Goal: Task Accomplishment & Management: Use online tool/utility

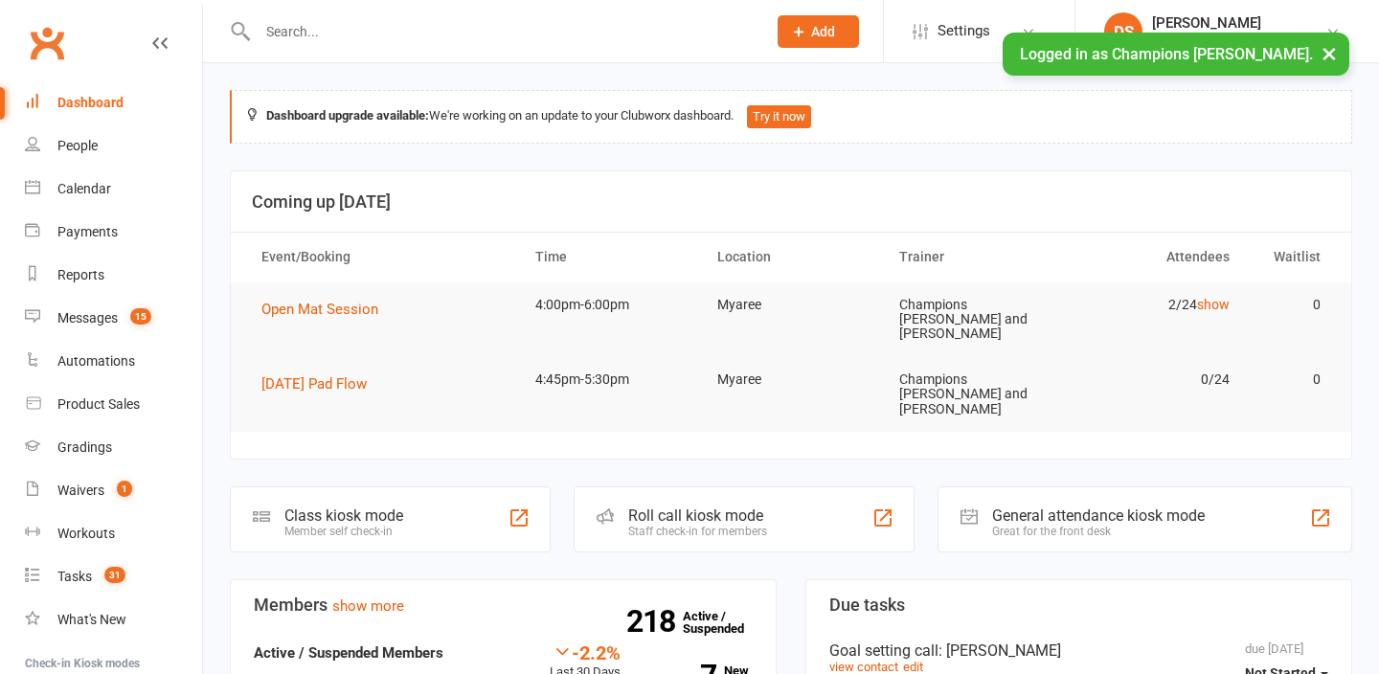
click at [1326, 57] on button "×" at bounding box center [1329, 53] width 34 height 41
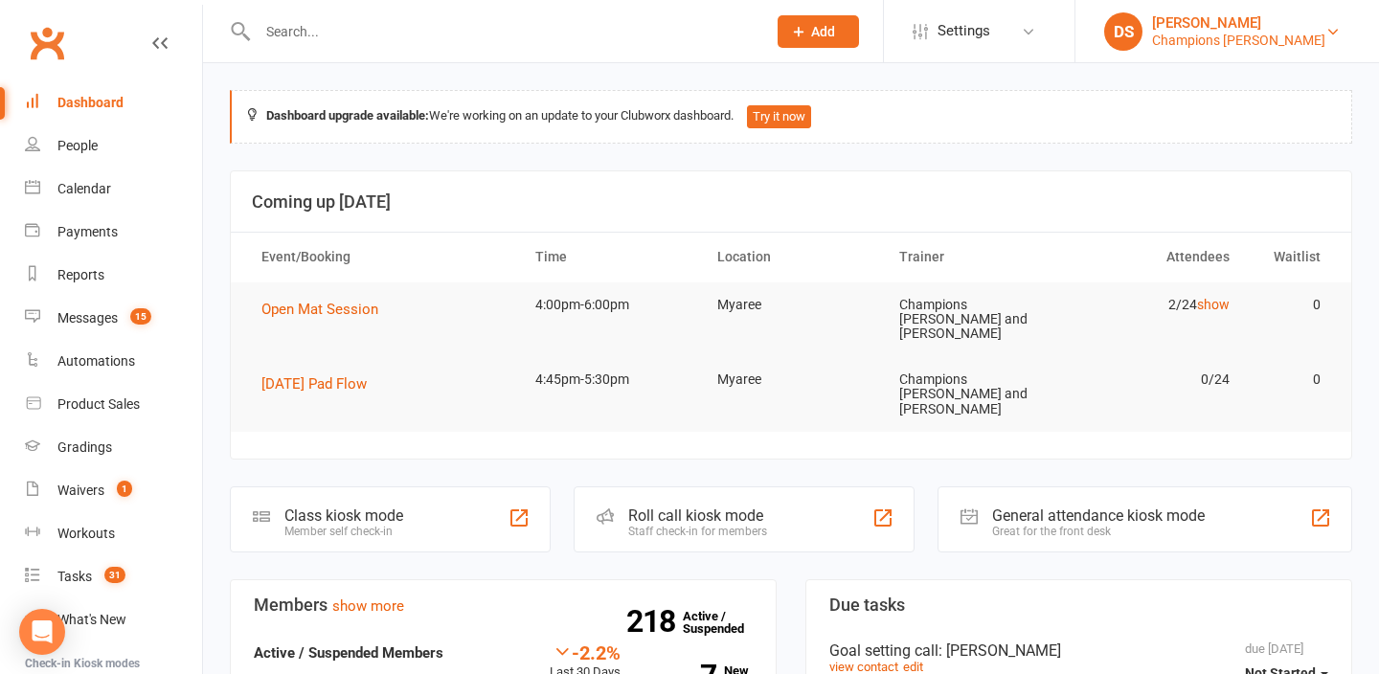
click at [1286, 45] on div "Champions Gym Myaree" at bounding box center [1238, 40] width 173 height 17
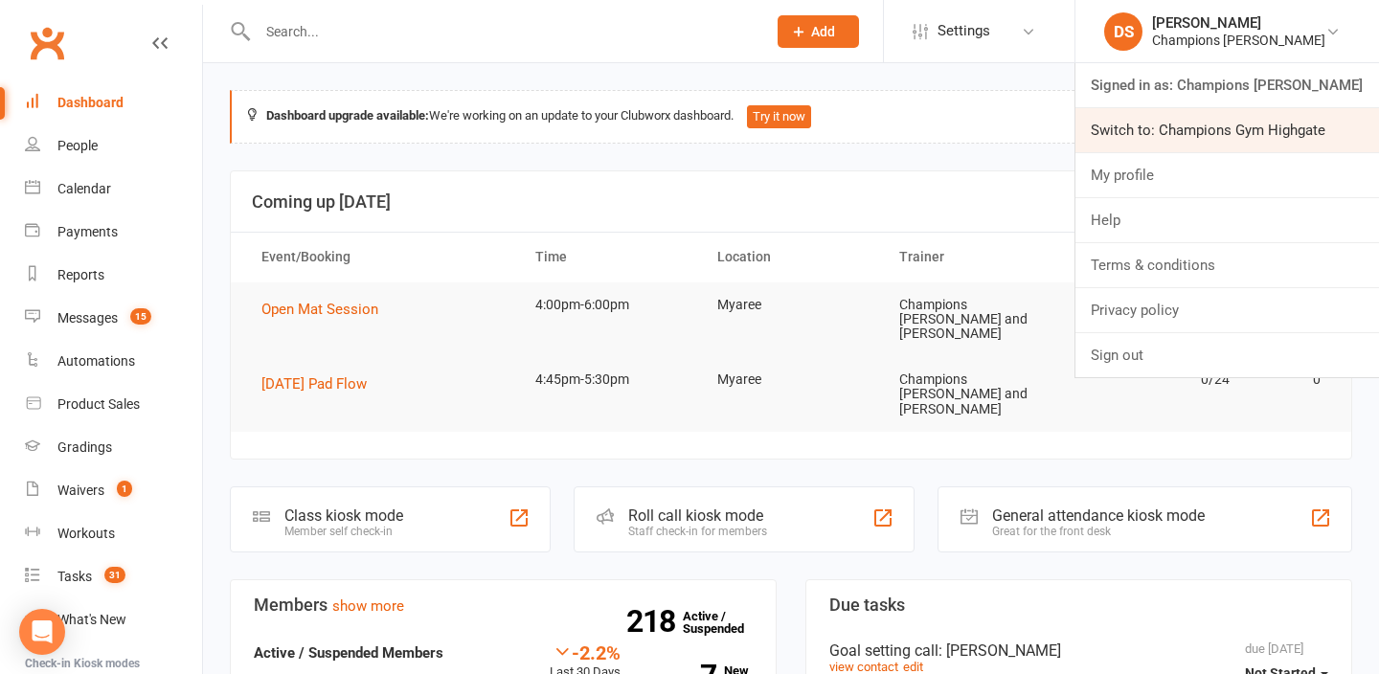
click at [1262, 135] on link "Switch to: Champions Gym Highgate" at bounding box center [1228, 130] width 304 height 44
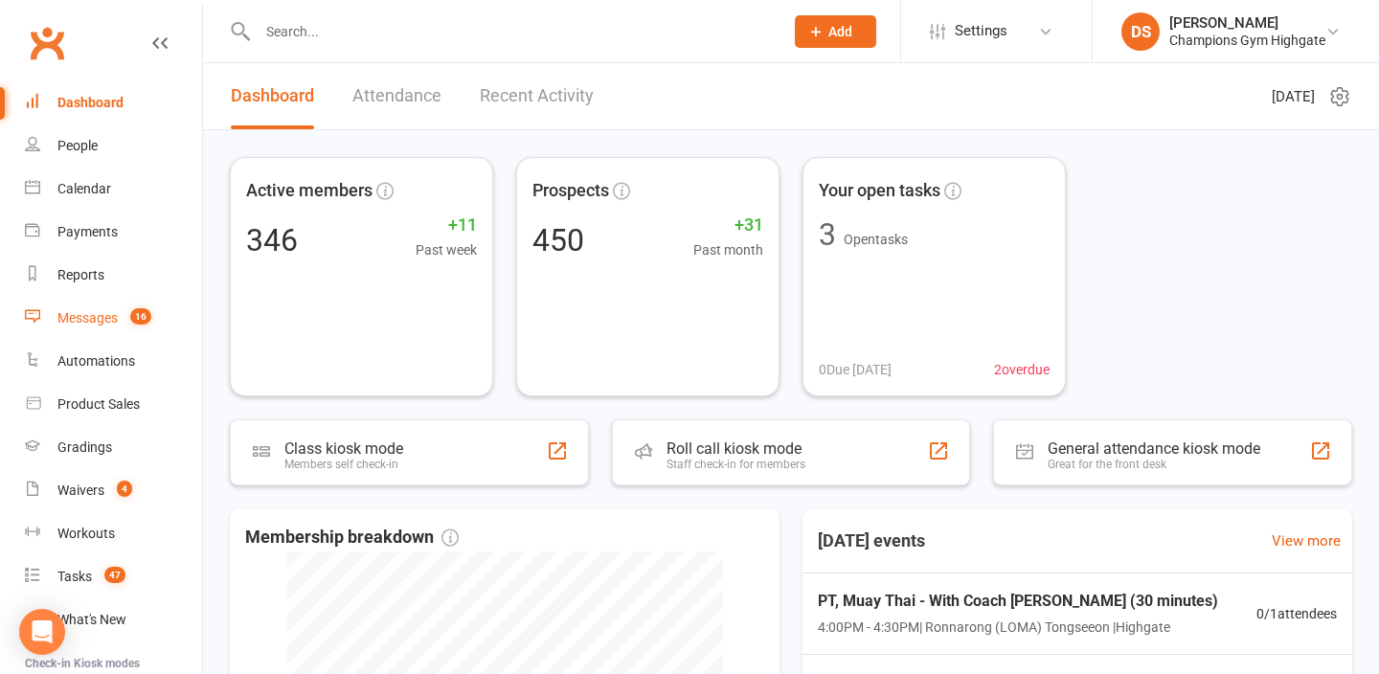
click at [137, 322] on span "16" at bounding box center [140, 316] width 21 height 16
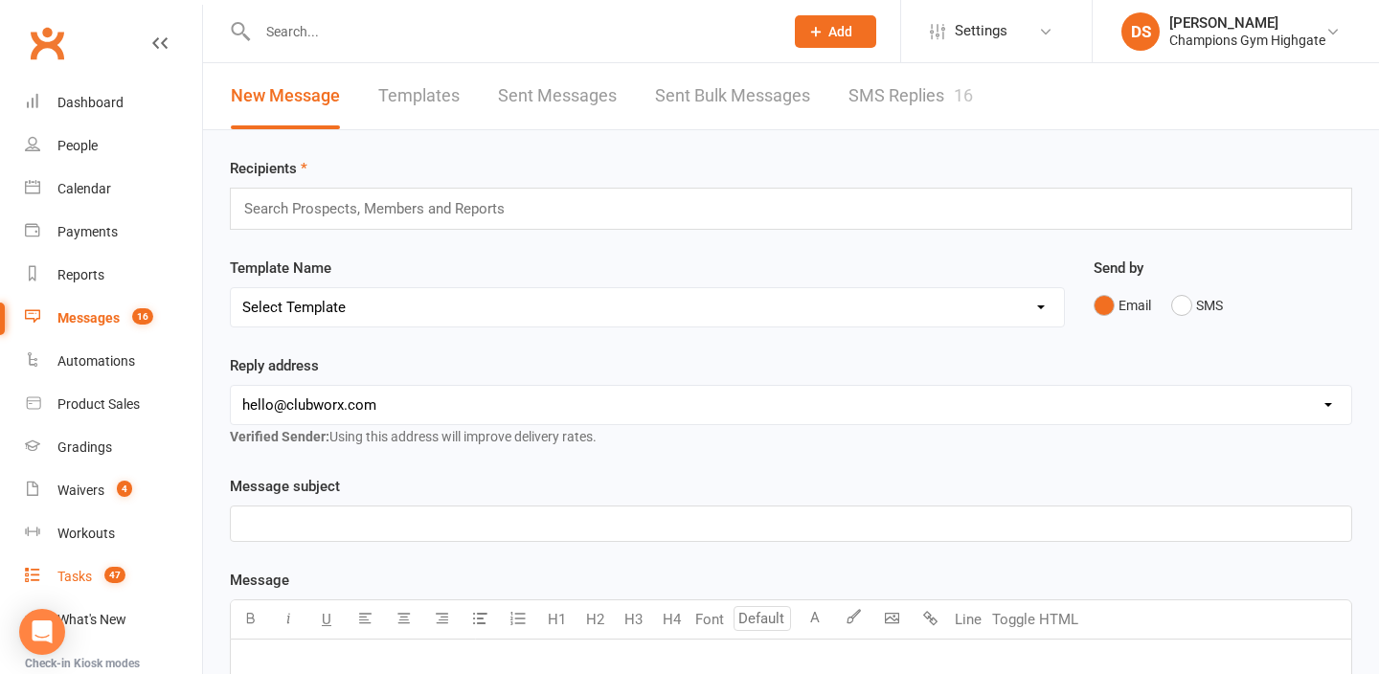
click at [123, 571] on span "47" at bounding box center [114, 575] width 21 height 16
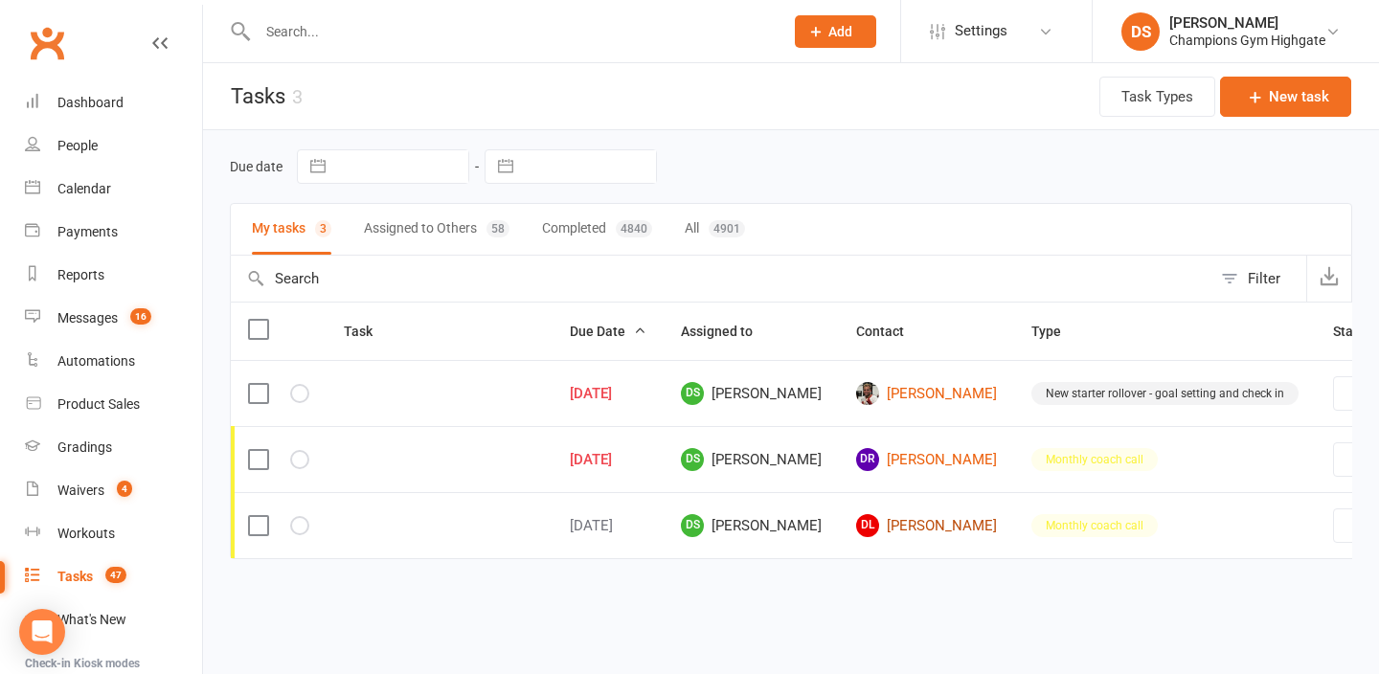
click at [868, 535] on link "DL Davide Langiu" at bounding box center [926, 525] width 141 height 23
click at [856, 536] on link "DL Davide Langiu" at bounding box center [926, 525] width 141 height 23
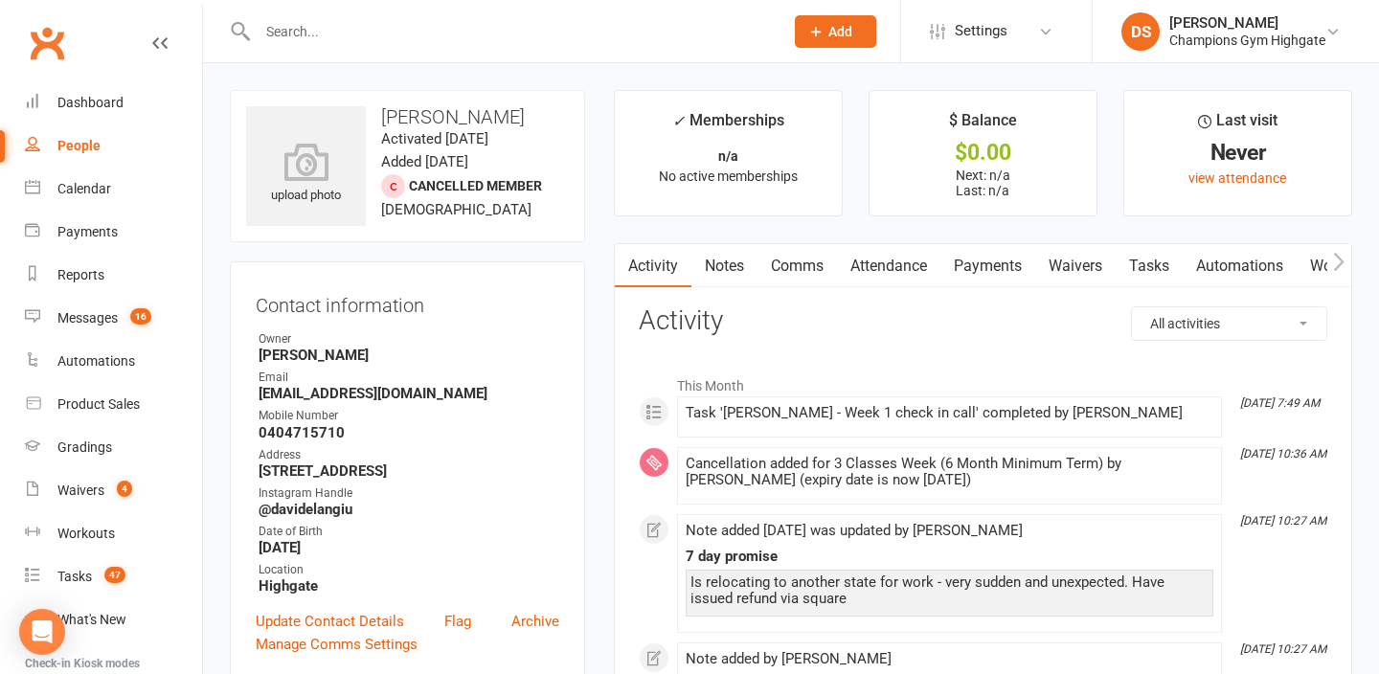
click at [740, 270] on link "Notes" at bounding box center [725, 266] width 66 height 44
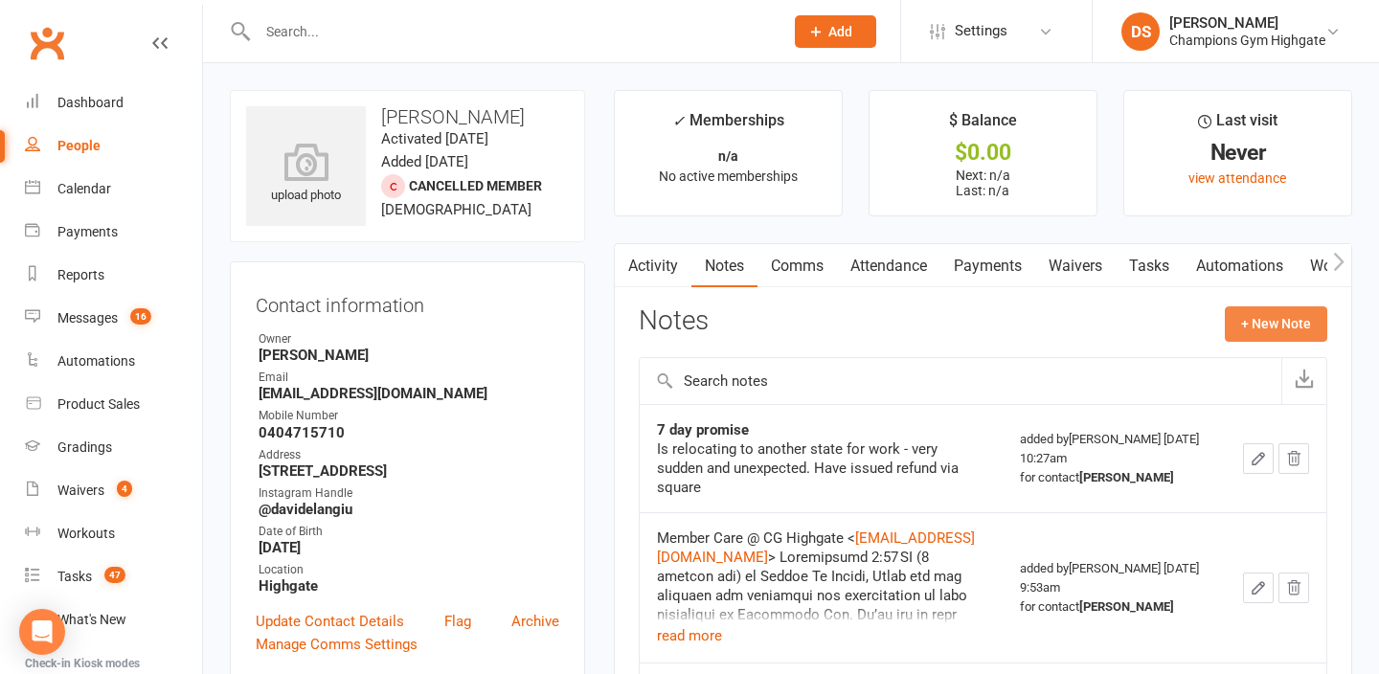
click at [1293, 328] on button "+ New Note" at bounding box center [1276, 324] width 102 height 34
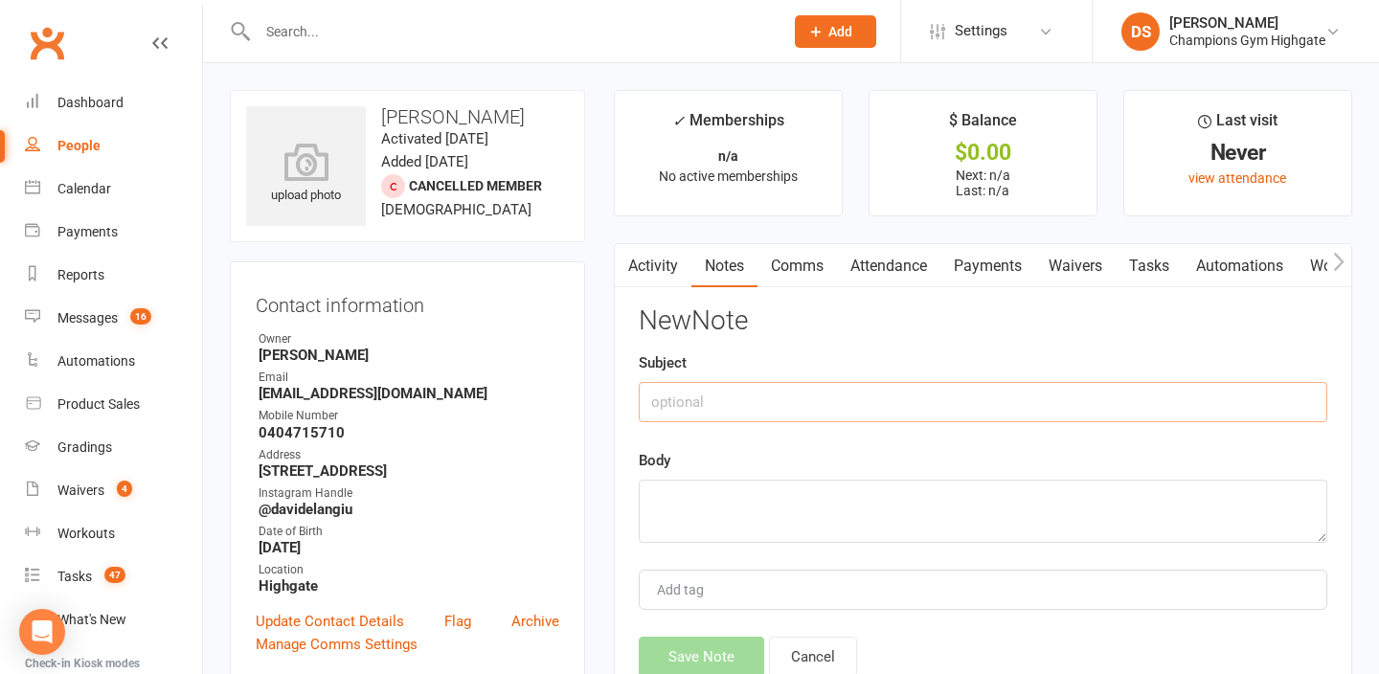
click at [720, 416] on input "text" at bounding box center [983, 402] width 689 height 40
type input "Member cancellation"
click at [710, 566] on div "New Note Subject Member cancellation Body Add tag Save Note Cancel" at bounding box center [983, 492] width 689 height 371
click at [725, 532] on textarea at bounding box center [983, 511] width 689 height 63
type textarea "j"
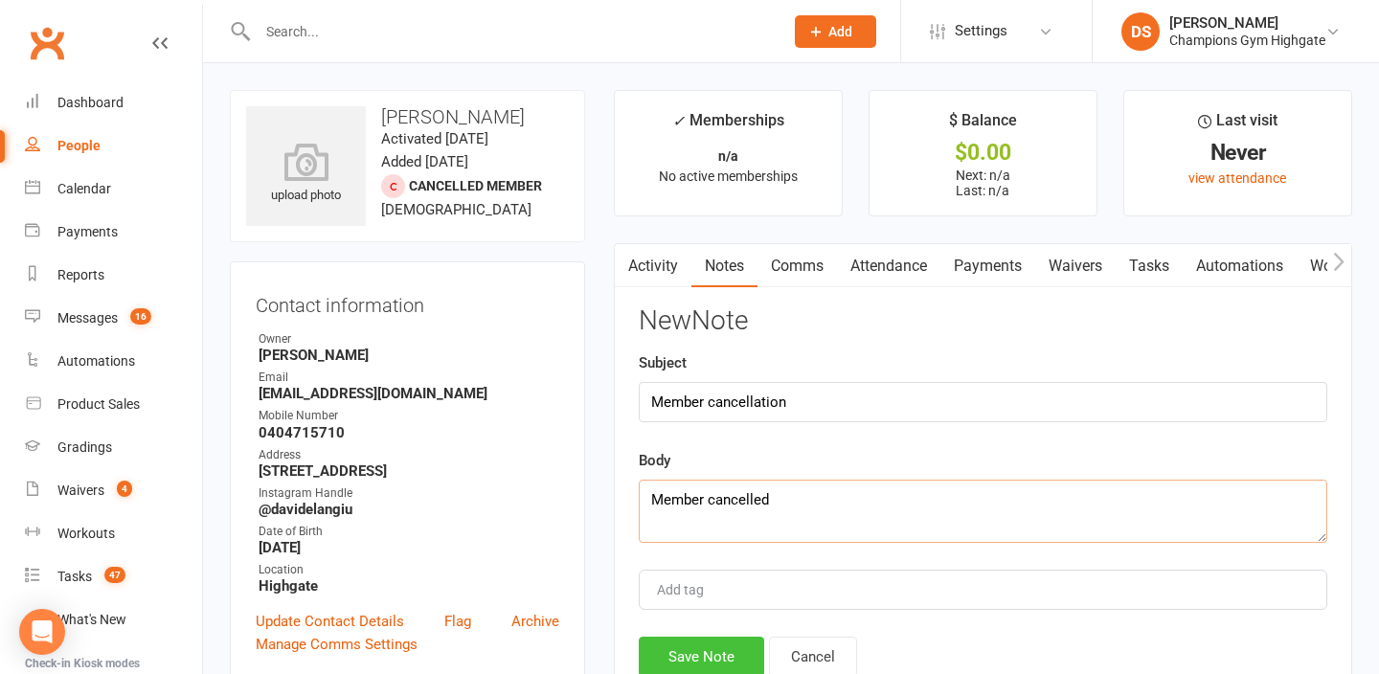
type textarea "Member cancelled"
click at [690, 663] on button "Save Note" at bounding box center [701, 657] width 125 height 40
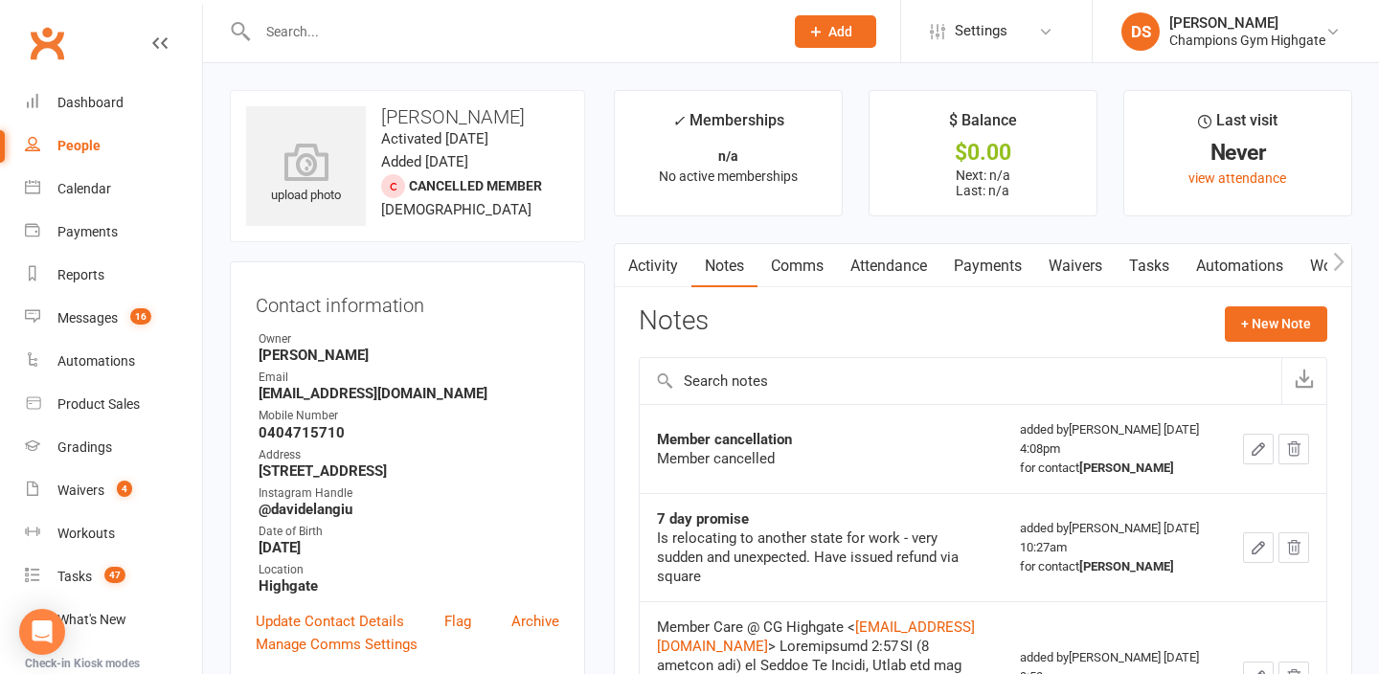
click at [1287, 453] on icon "button" at bounding box center [1293, 449] width 17 height 17
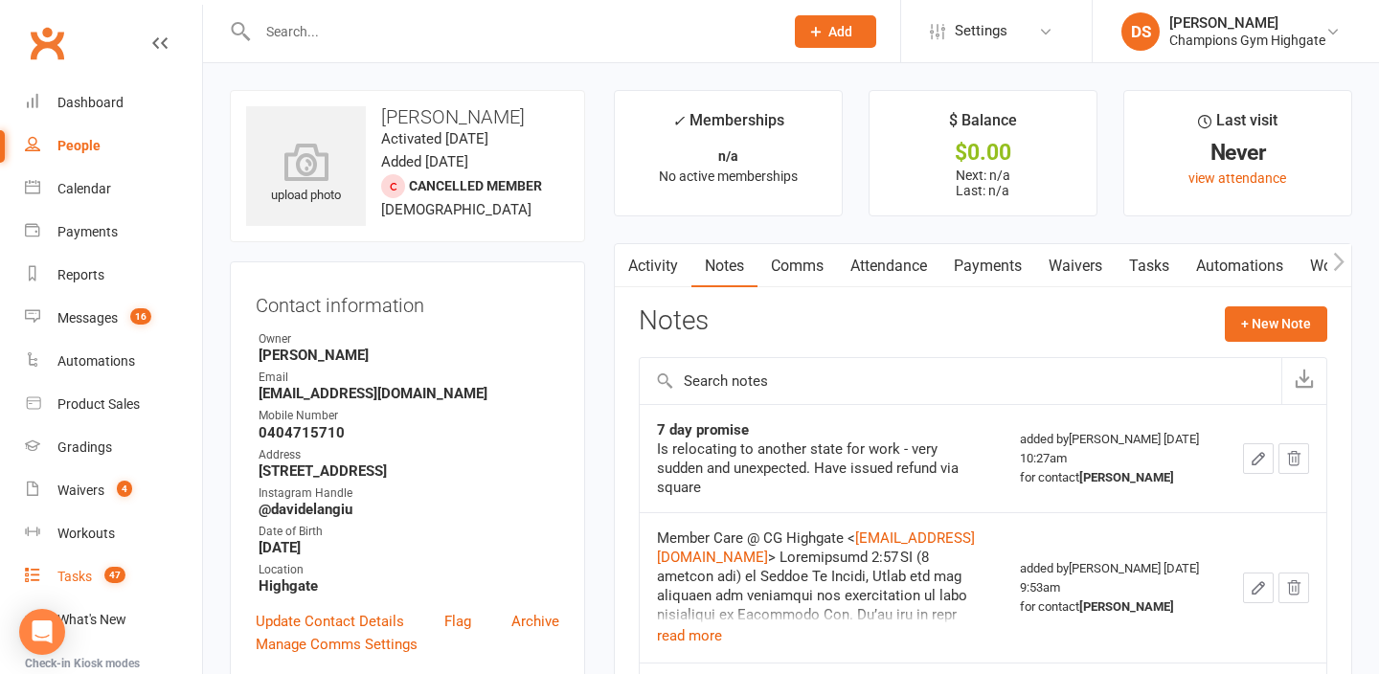
click at [120, 578] on span "47" at bounding box center [114, 575] width 21 height 16
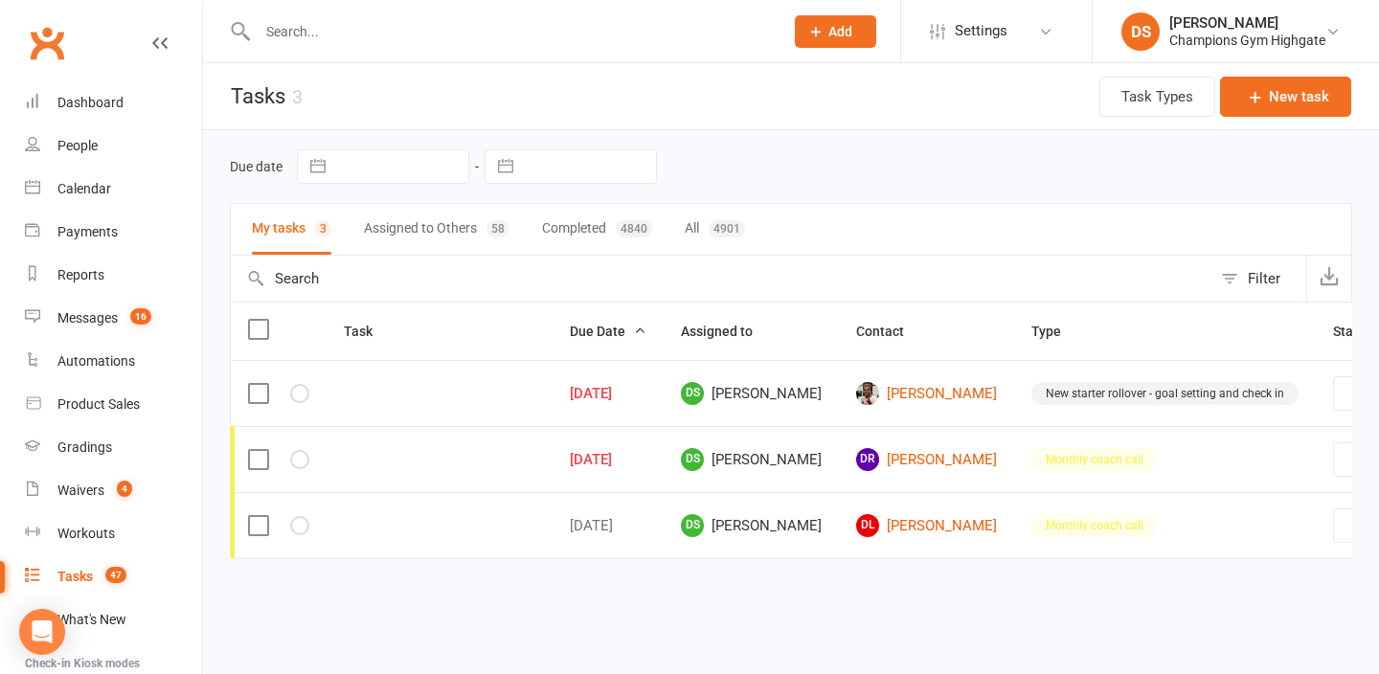
click at [312, 394] on td at bounding box center [279, 393] width 96 height 66
click at [306, 394] on button "button" at bounding box center [299, 393] width 19 height 19
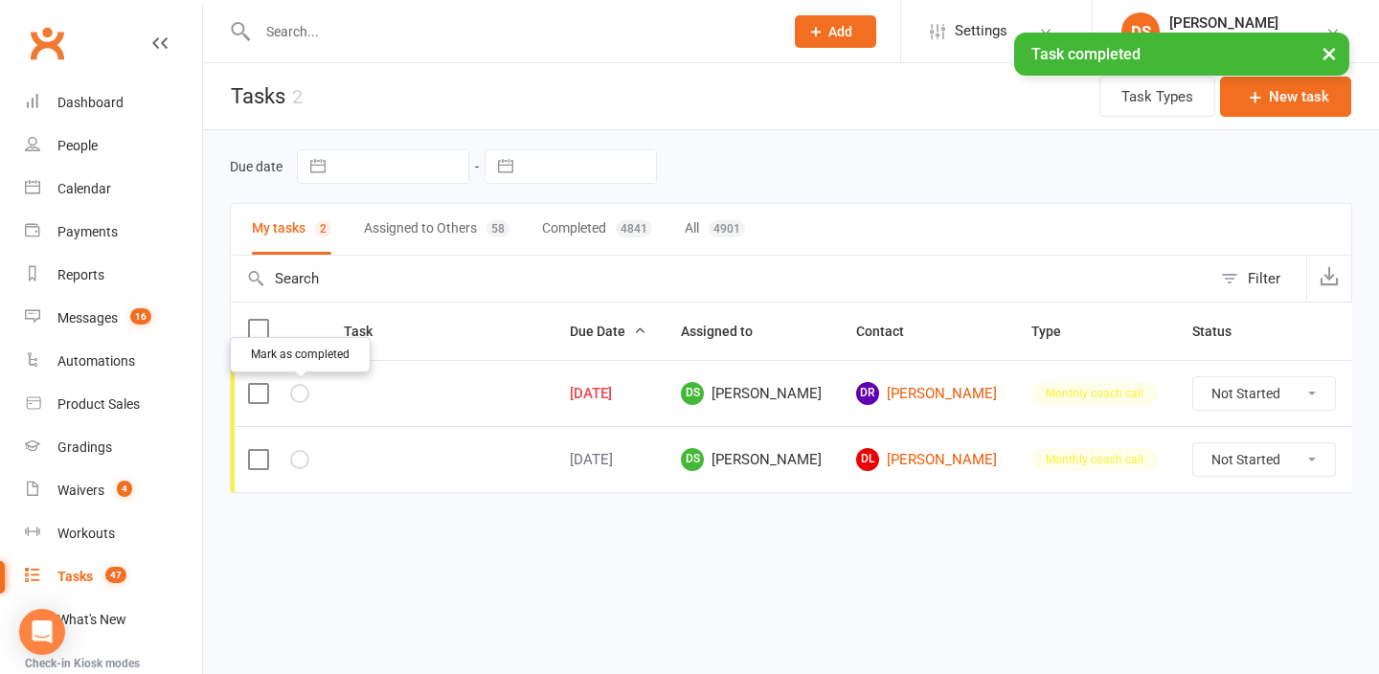
click at [0, 0] on icon "button" at bounding box center [0, 0] width 0 height 0
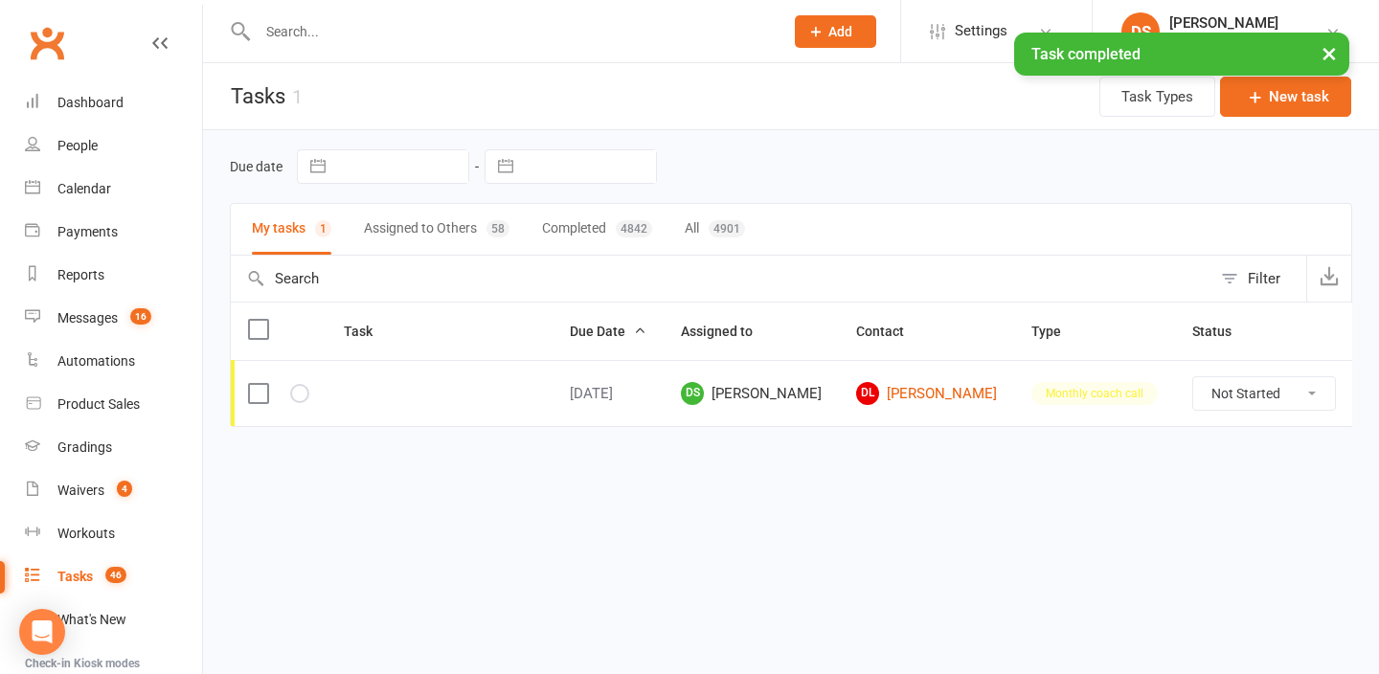
click at [298, 403] on td at bounding box center [279, 393] width 96 height 66
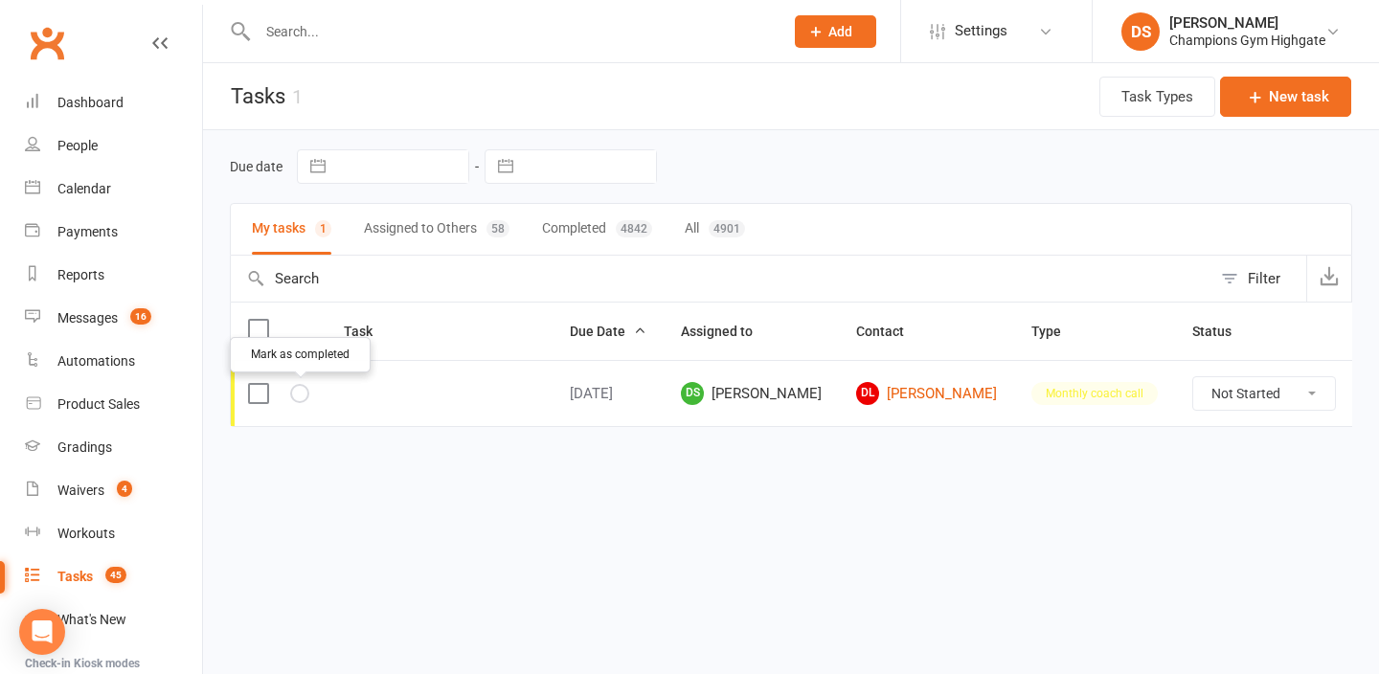
click at [0, 0] on icon "button" at bounding box center [0, 0] width 0 height 0
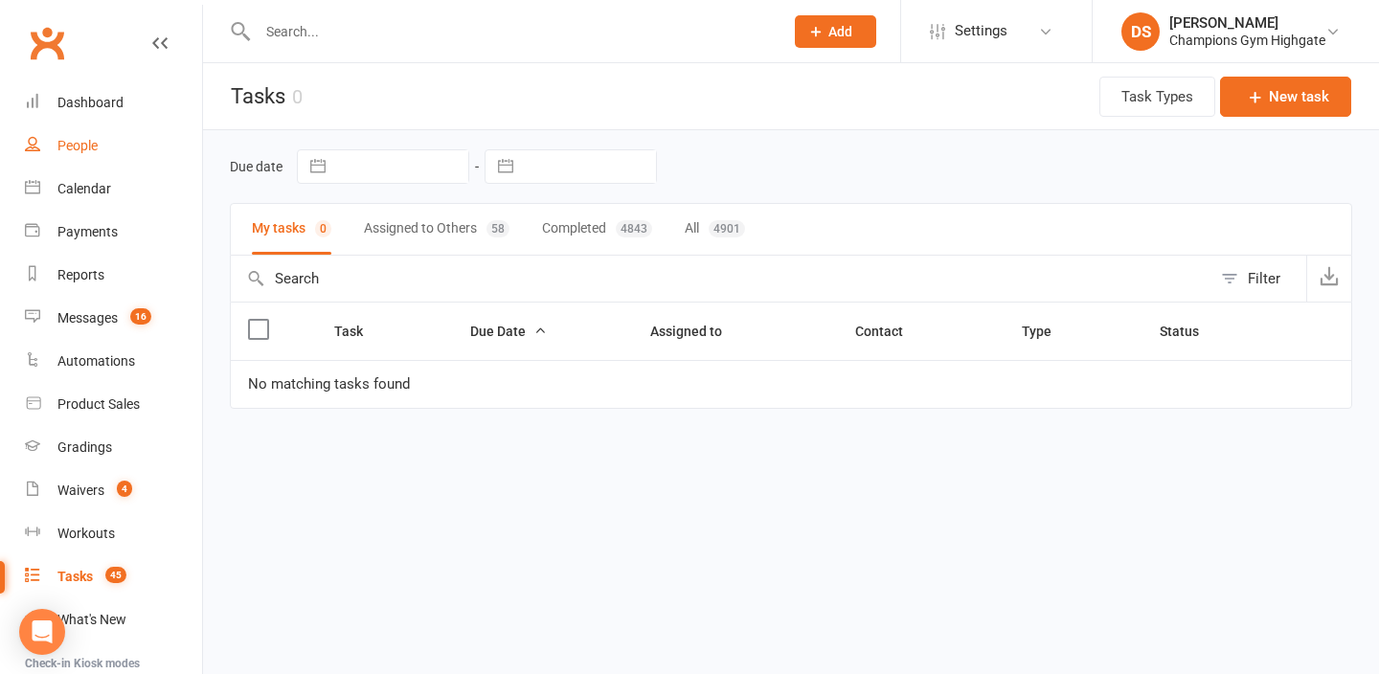
click at [91, 156] on link "People" at bounding box center [113, 146] width 177 height 43
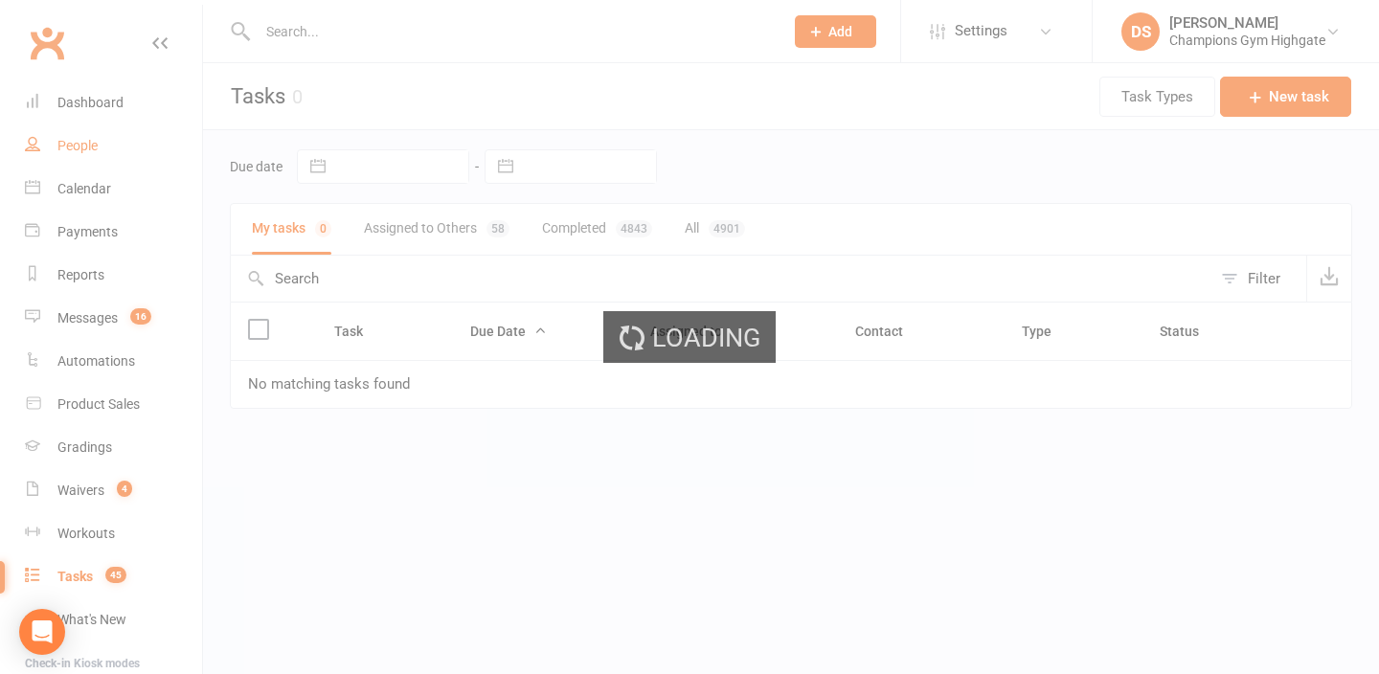
select select "100"
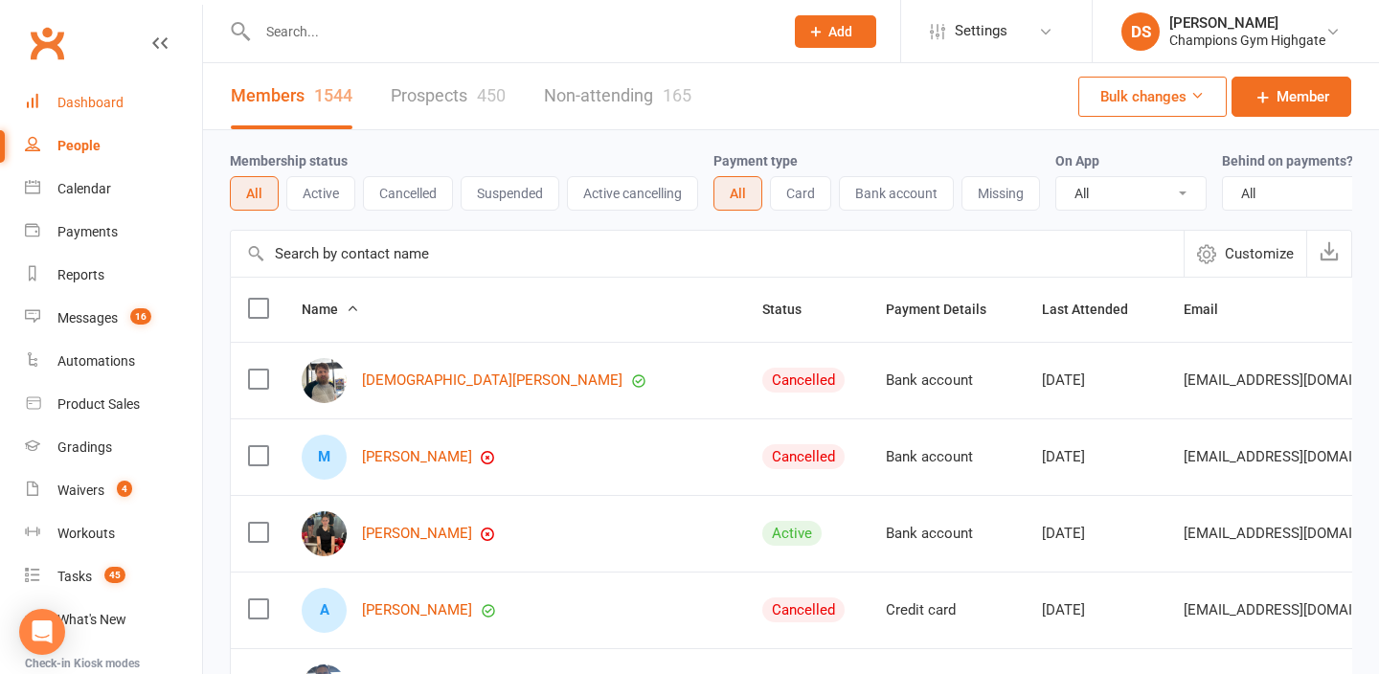
click at [119, 103] on div "Dashboard" at bounding box center [90, 102] width 66 height 15
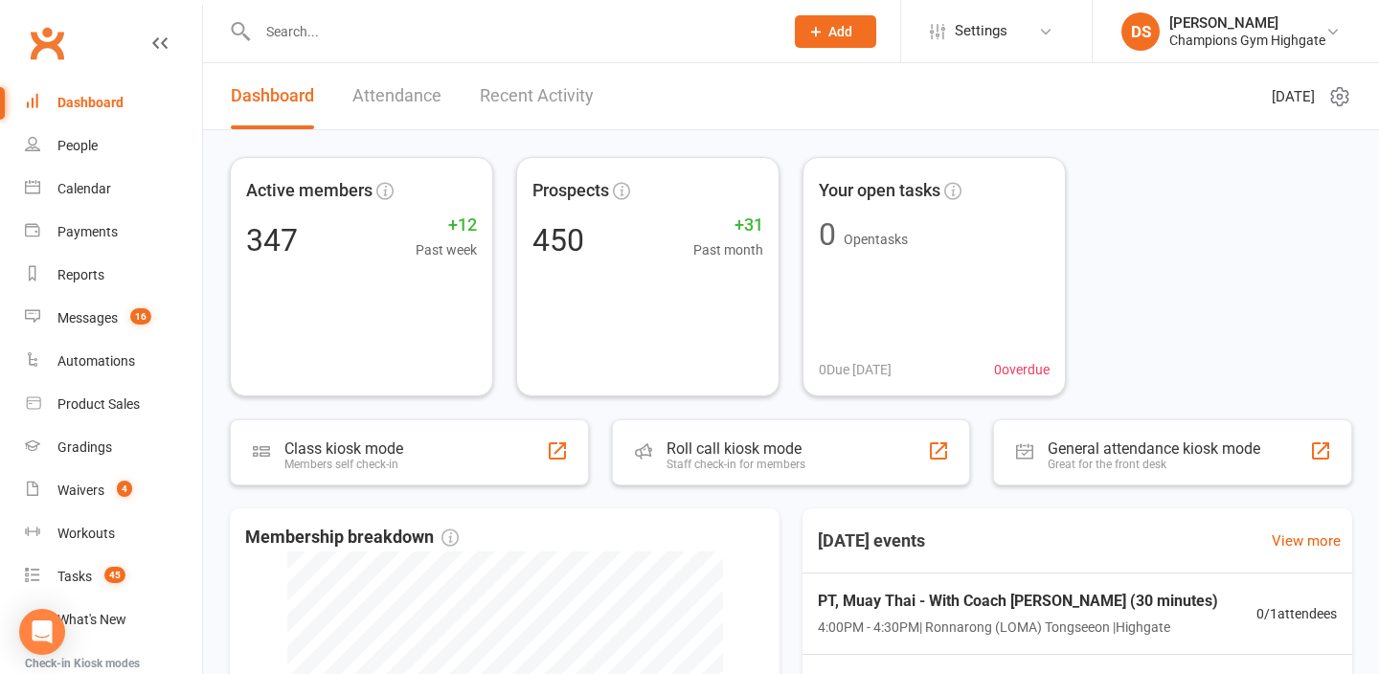
click at [367, 45] on div at bounding box center [500, 31] width 540 height 62
click at [367, 27] on input "text" at bounding box center [511, 31] width 518 height 27
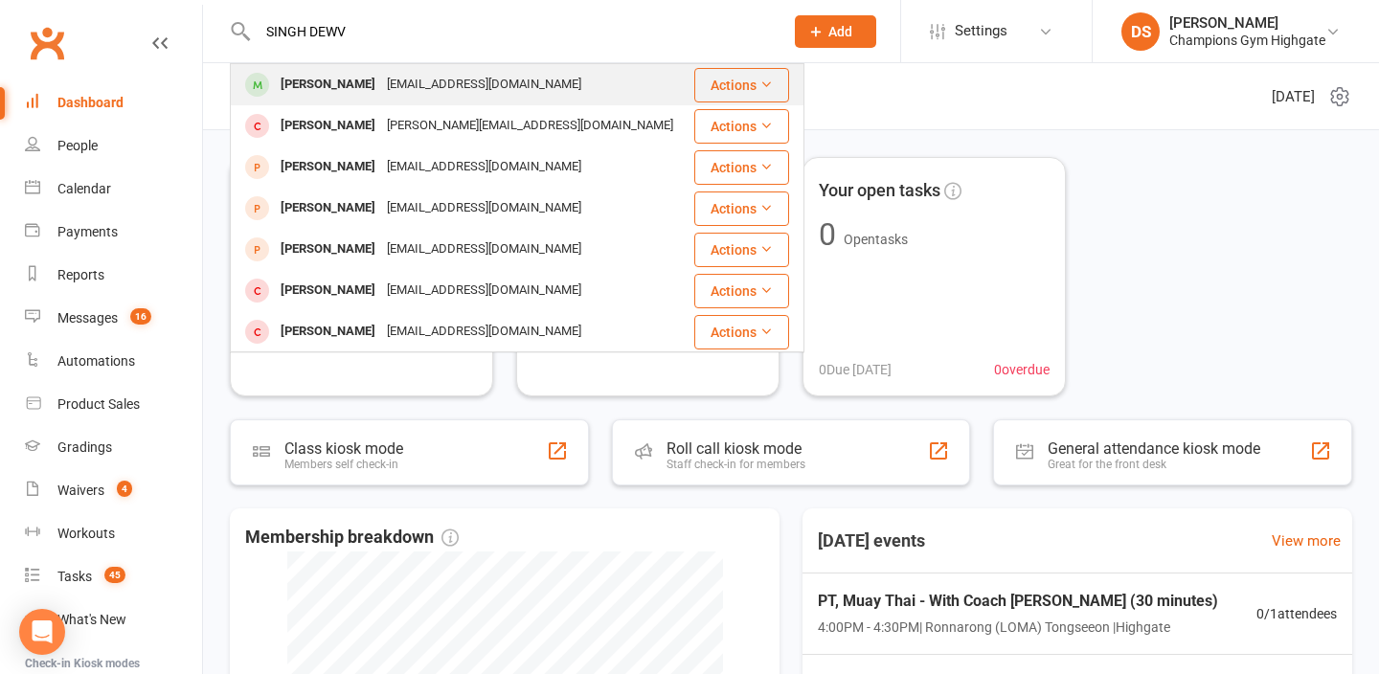
type input "SINGH DEWV"
click at [343, 86] on div "Nihal Singh Dev" at bounding box center [328, 85] width 106 height 28
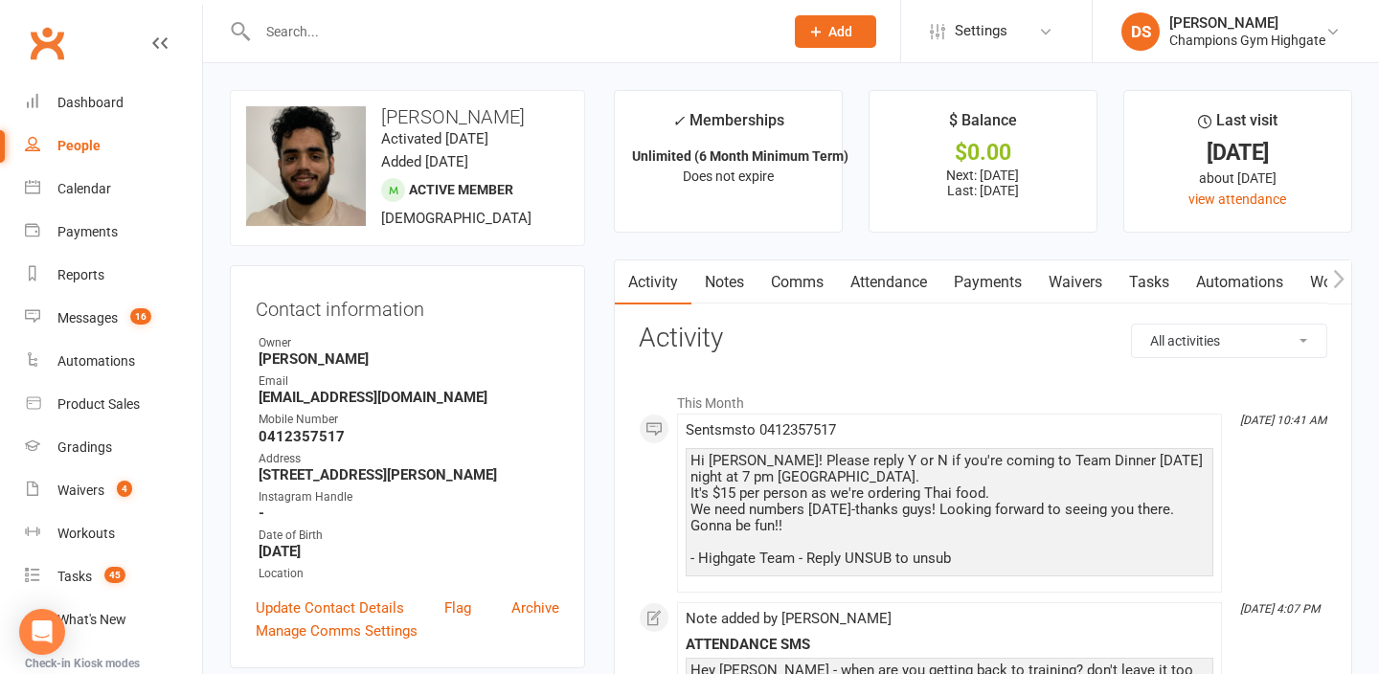
click at [307, 36] on input "text" at bounding box center [511, 31] width 518 height 27
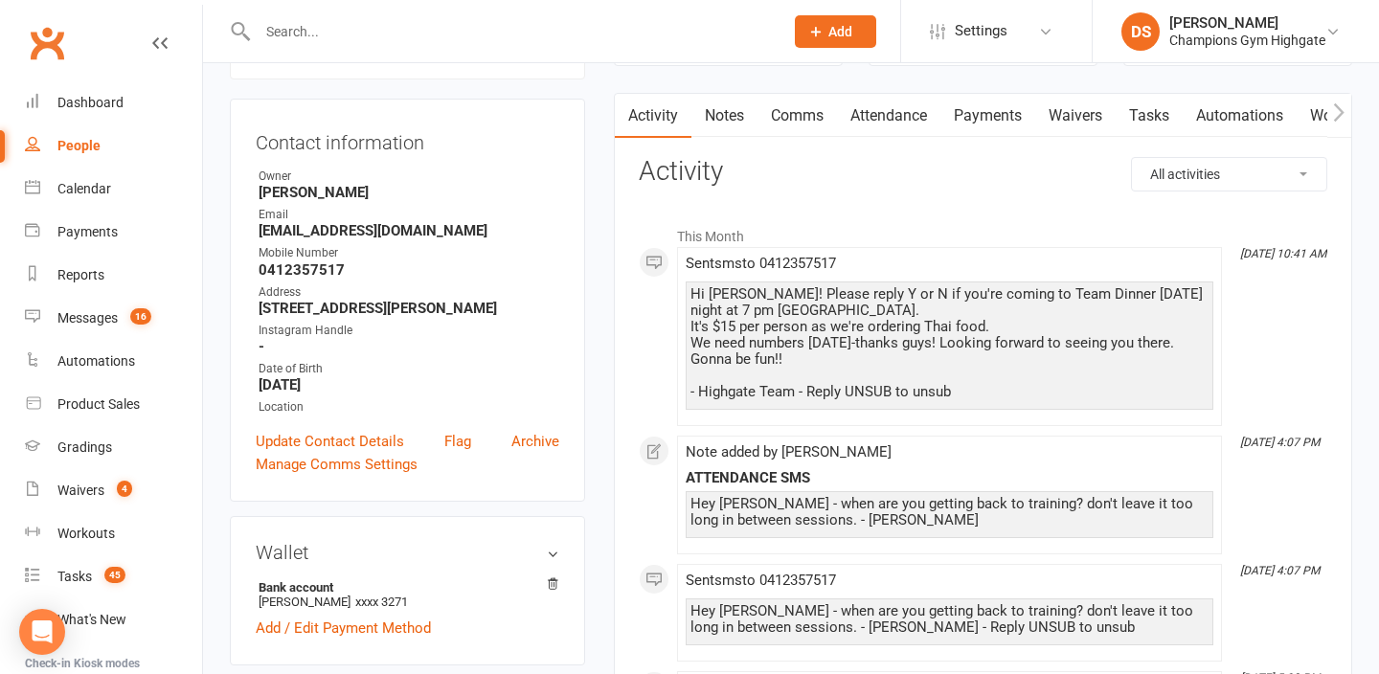
scroll to position [87, 0]
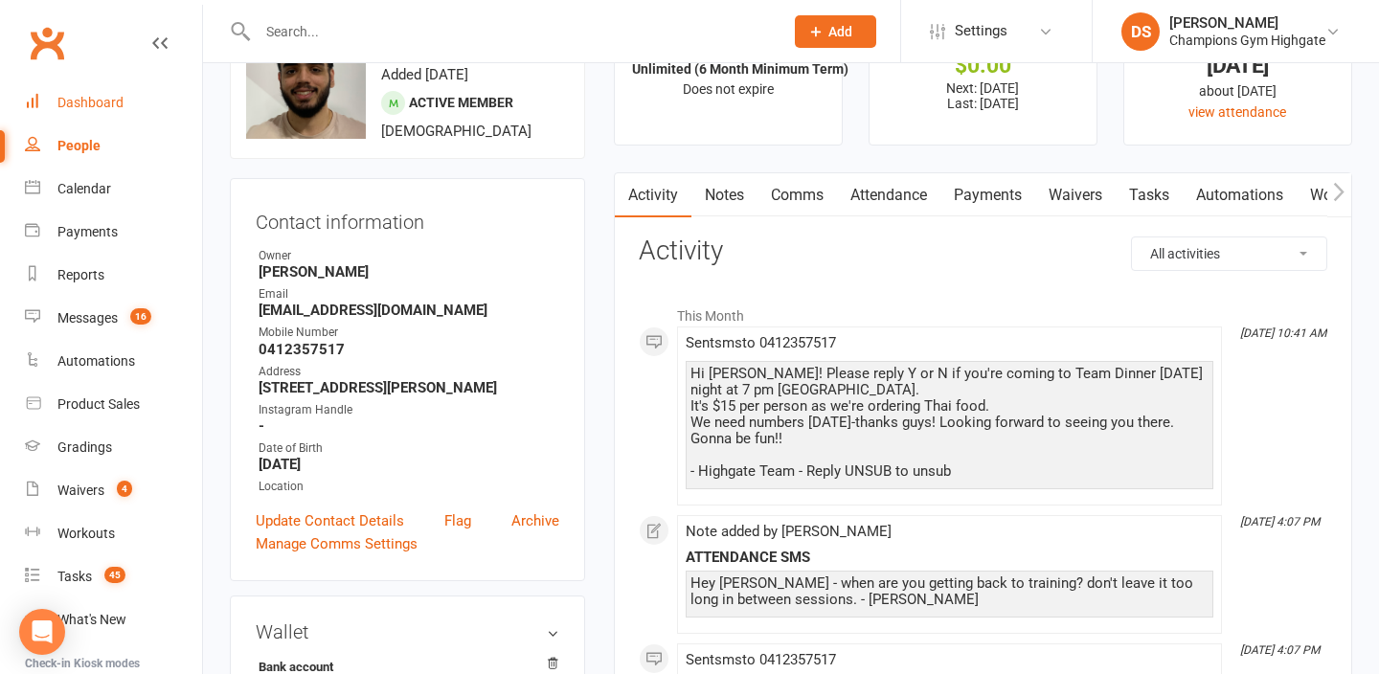
click at [133, 100] on link "Dashboard" at bounding box center [113, 102] width 177 height 43
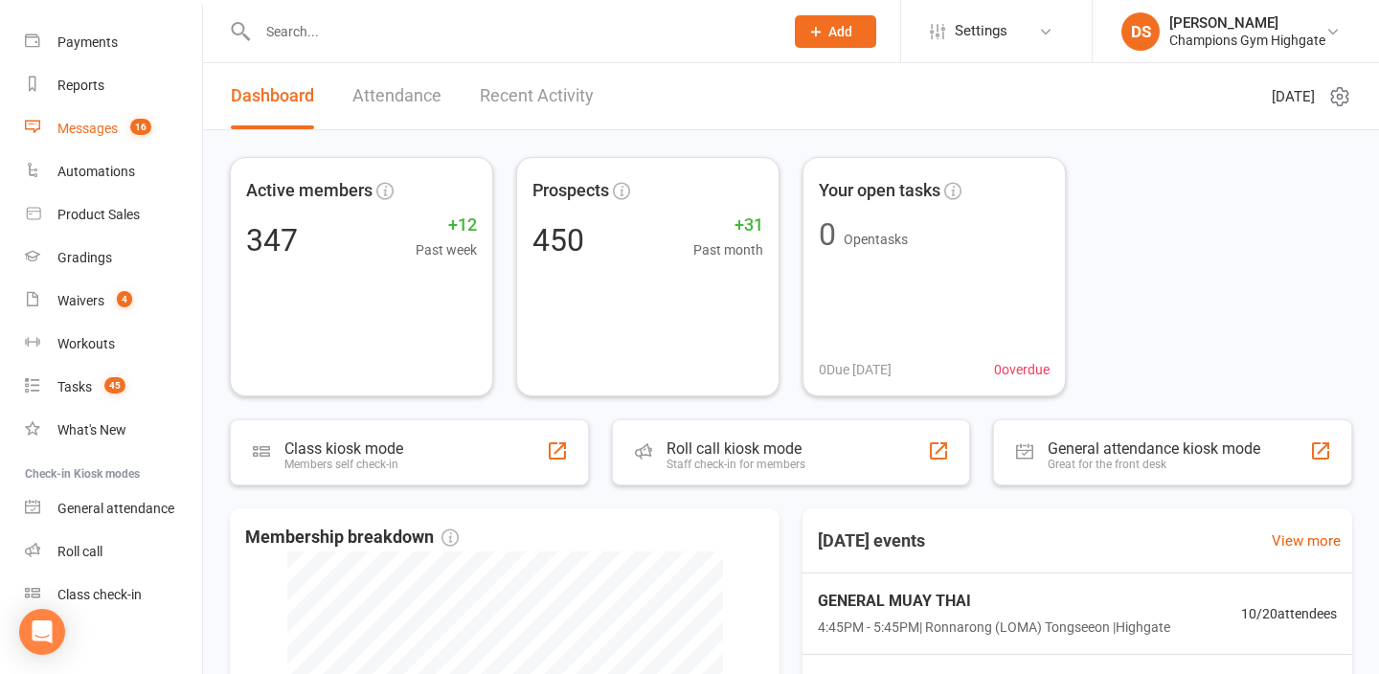
scroll to position [204, 0]
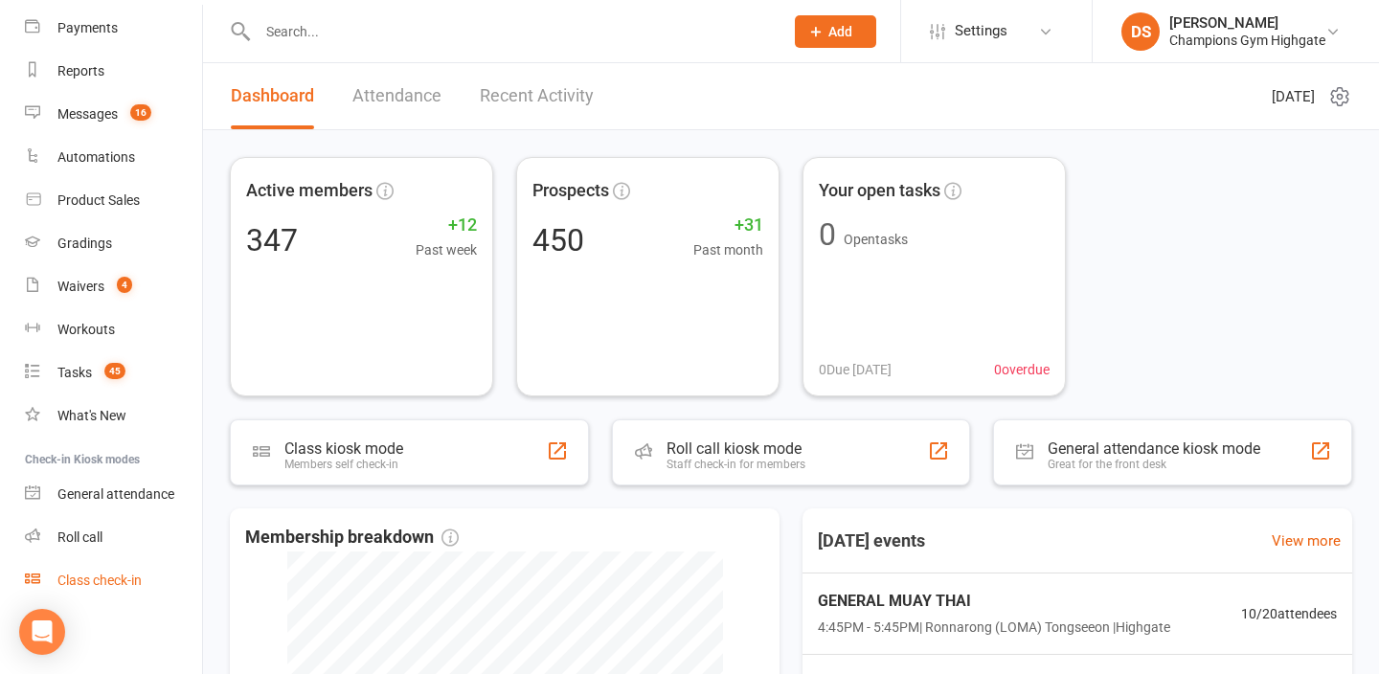
click at [142, 584] on div "Class check-in" at bounding box center [99, 580] width 84 height 15
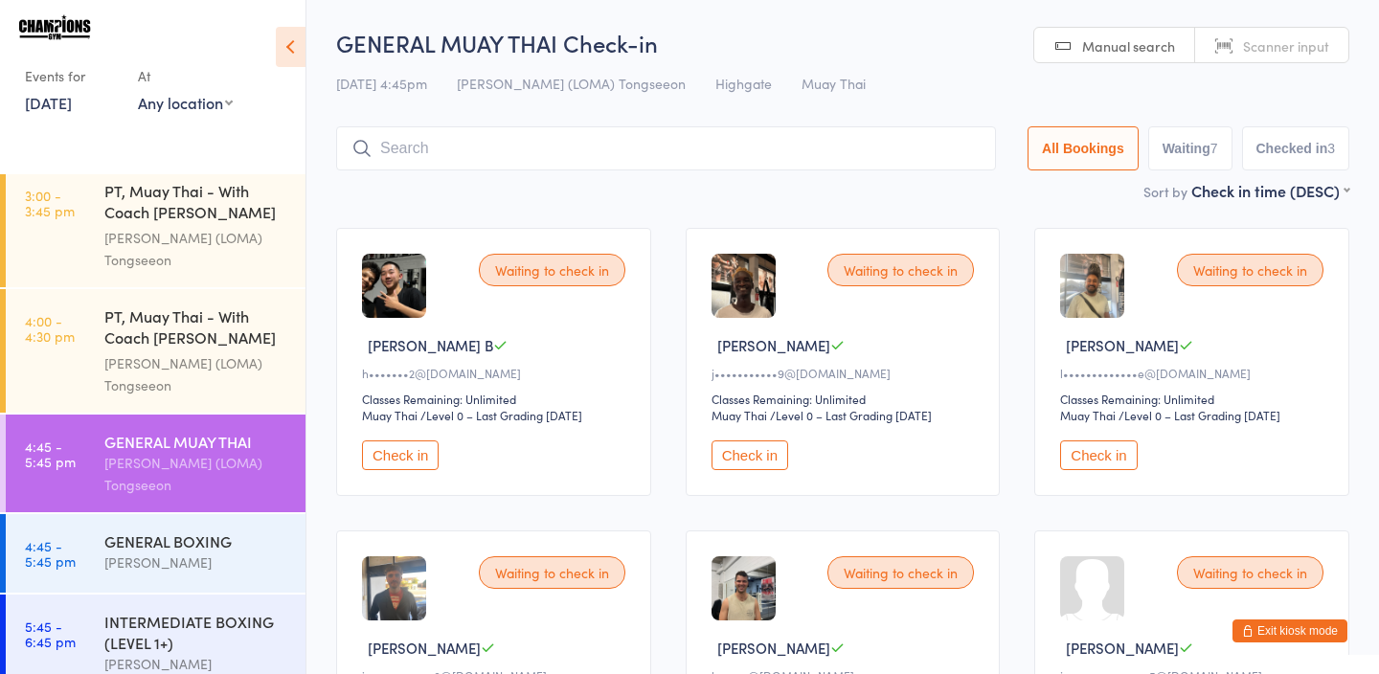
scroll to position [1308, 0]
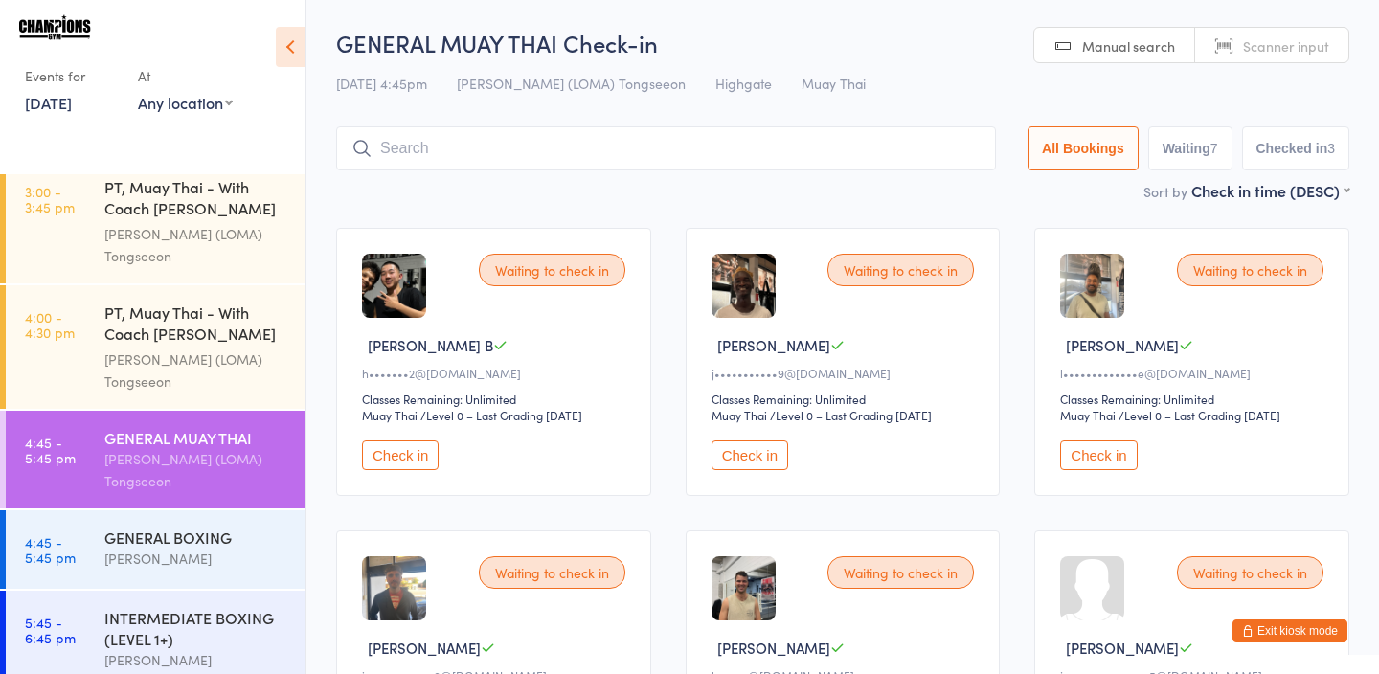
click at [168, 511] on div "GENERAL BOXING Duran Singh" at bounding box center [204, 549] width 201 height 76
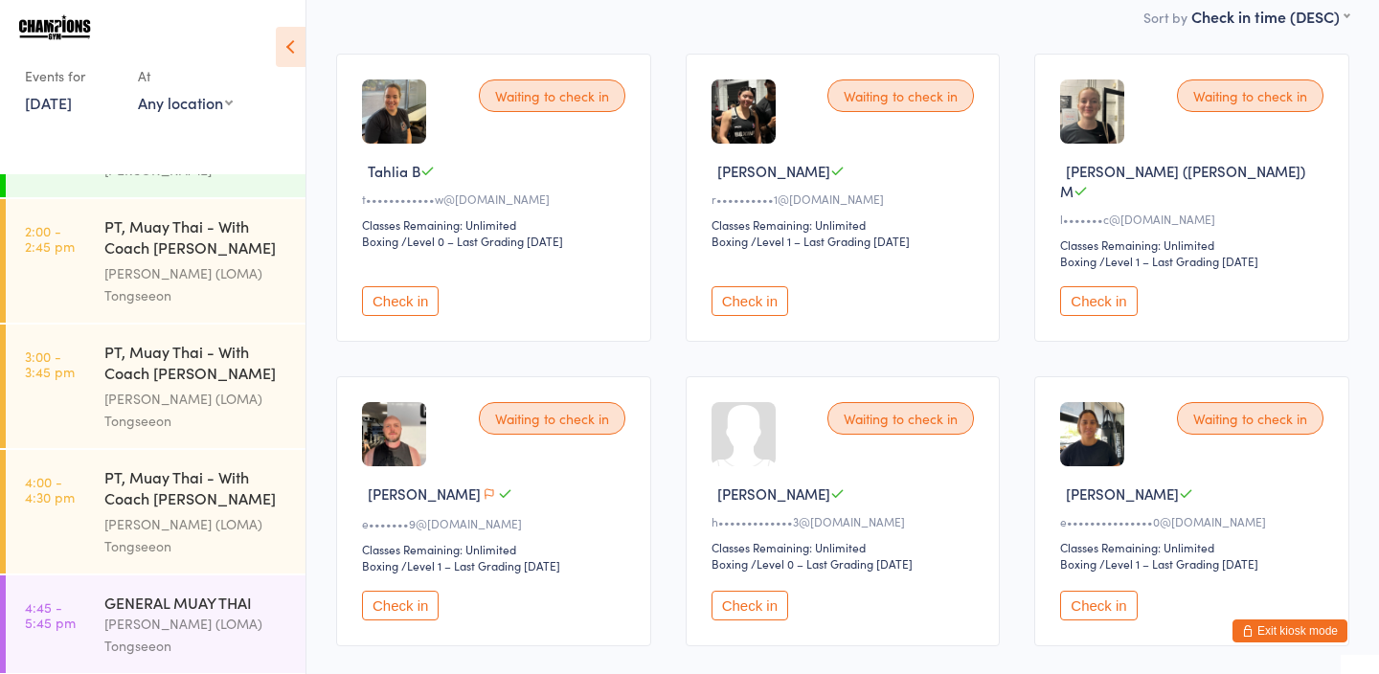
scroll to position [173, 0]
click at [407, 592] on button "Check in" at bounding box center [400, 607] width 77 height 30
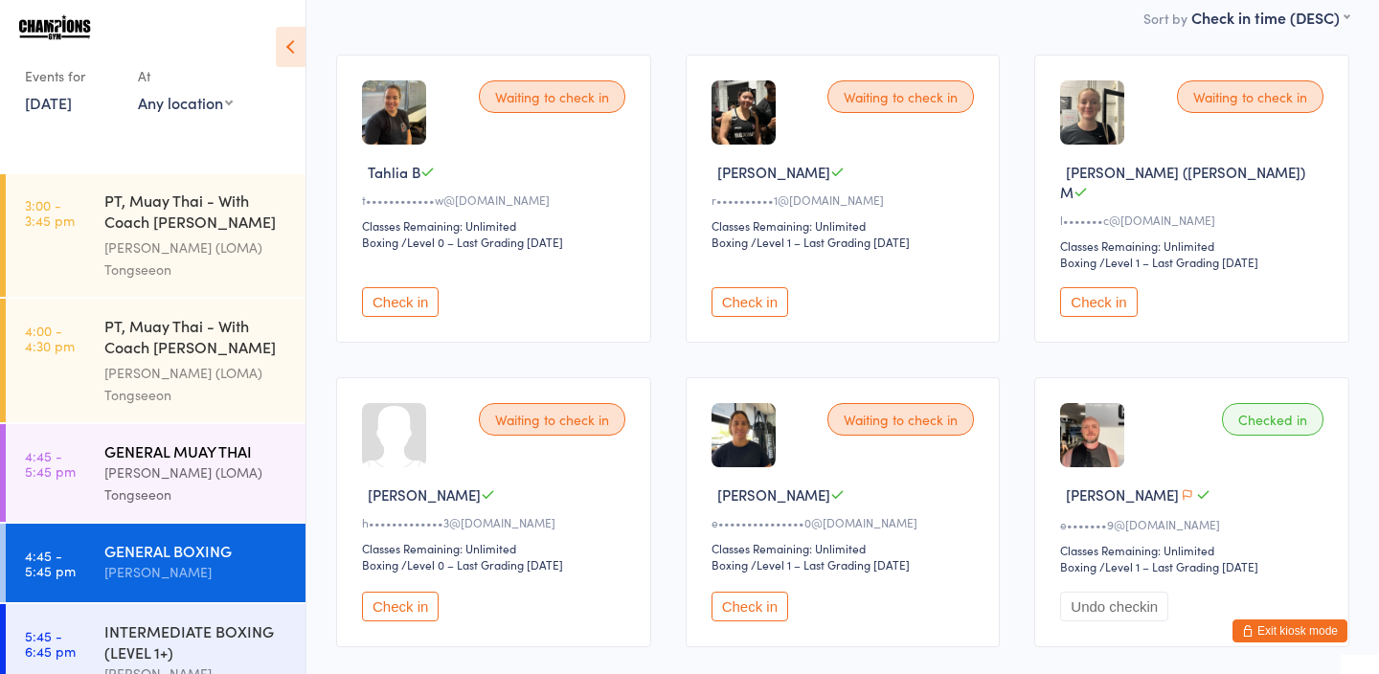
scroll to position [1301, 0]
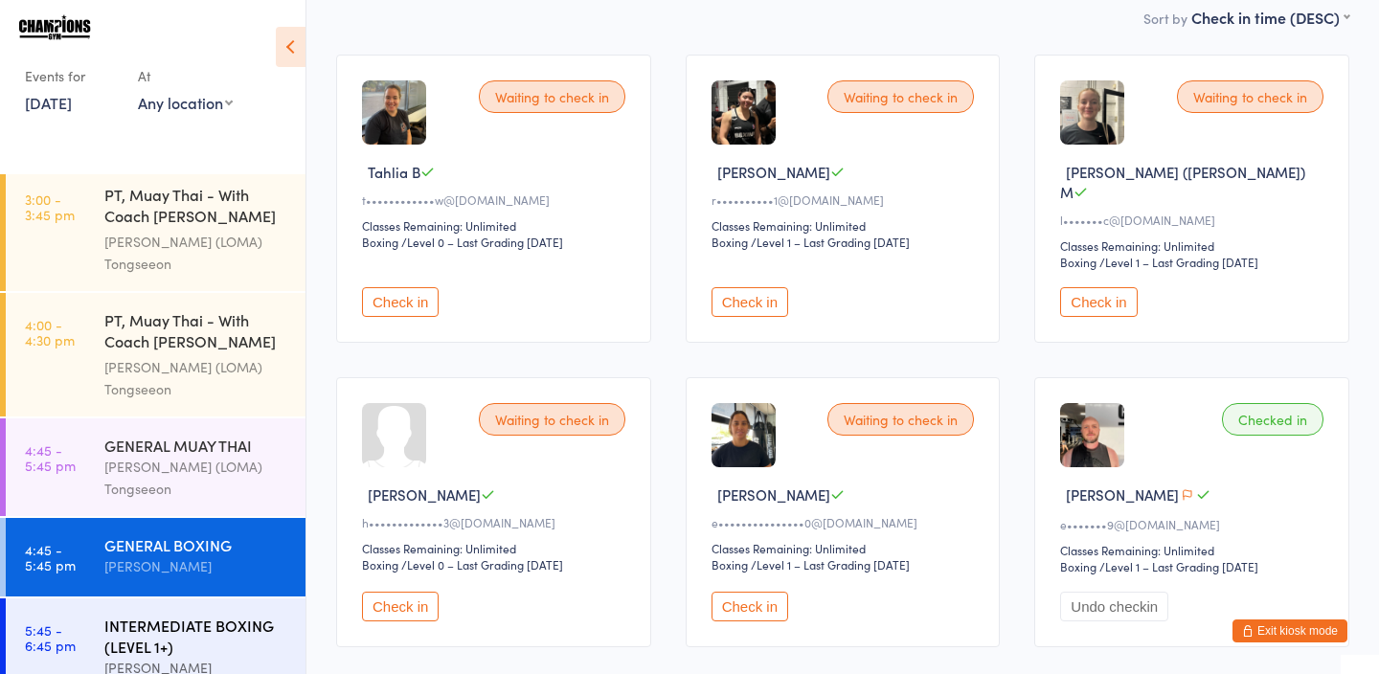
click at [180, 615] on div "INTERMEDIATE BOXING (LEVEL 1+)" at bounding box center [196, 636] width 185 height 42
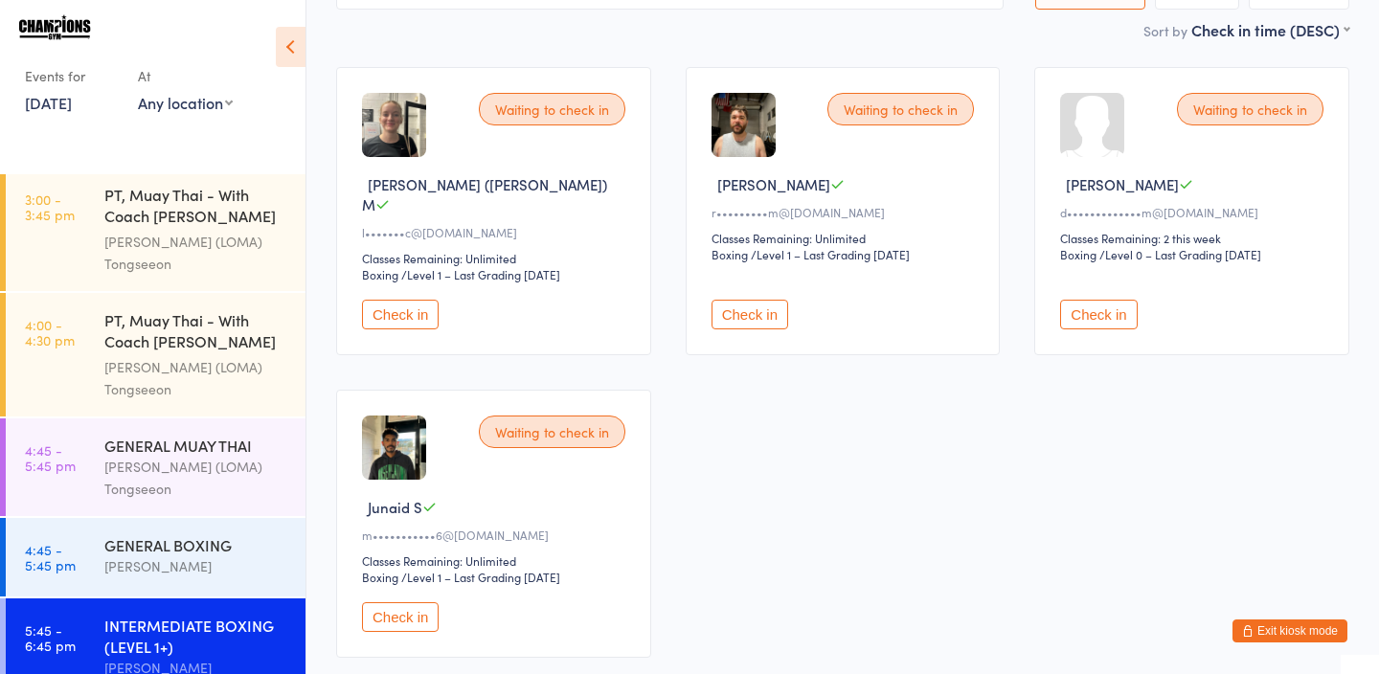
scroll to position [1430, 0]
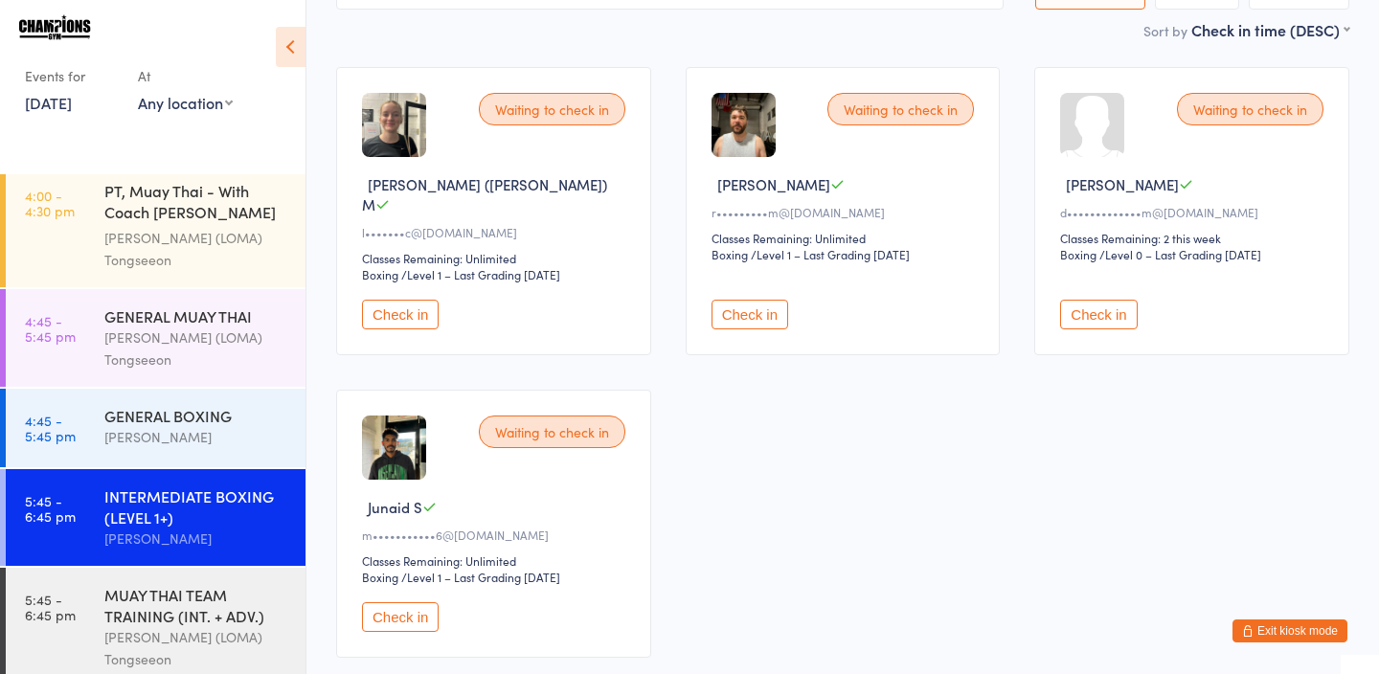
click at [895, 535] on div "Waiting to check in Charlie (charlotte) M l•••••••c@iCloud.com Classes Remainin…" at bounding box center [843, 362] width 1048 height 625
click at [144, 327] on div "[PERSON_NAME] (LOMA) Tongseeon" at bounding box center [196, 349] width 185 height 44
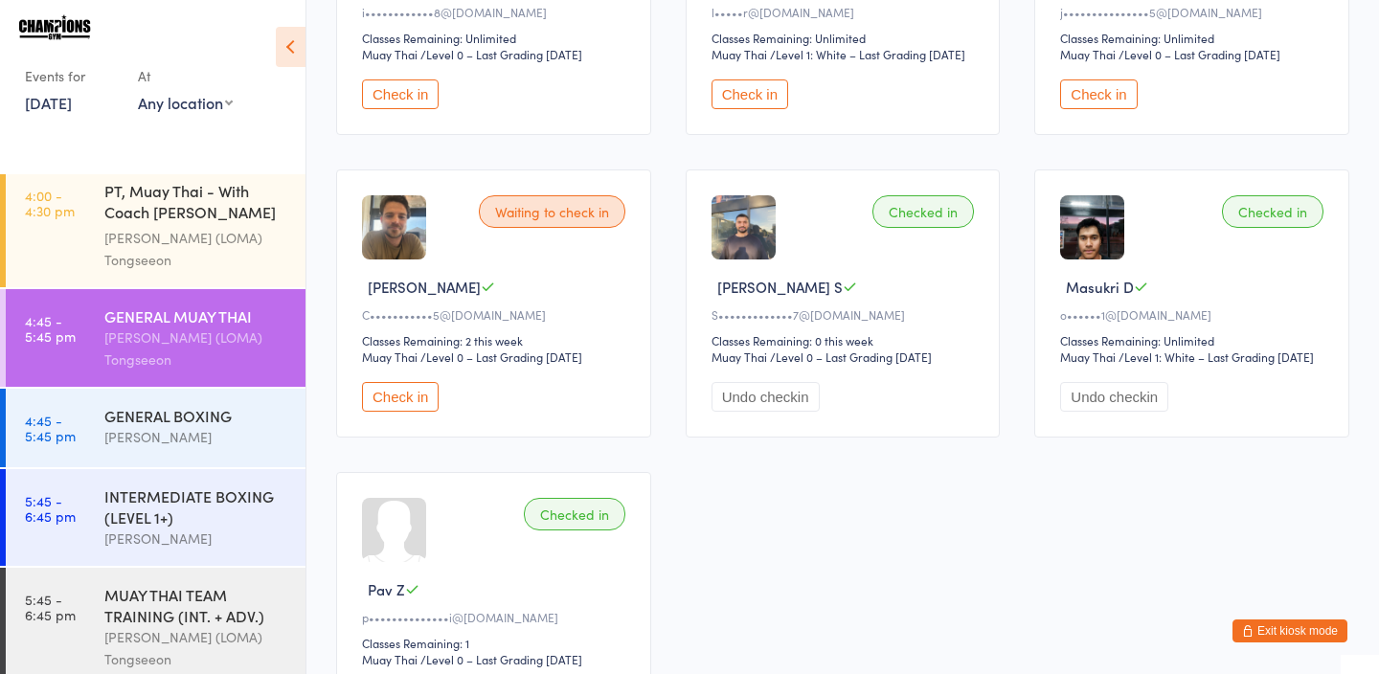
scroll to position [678, 0]
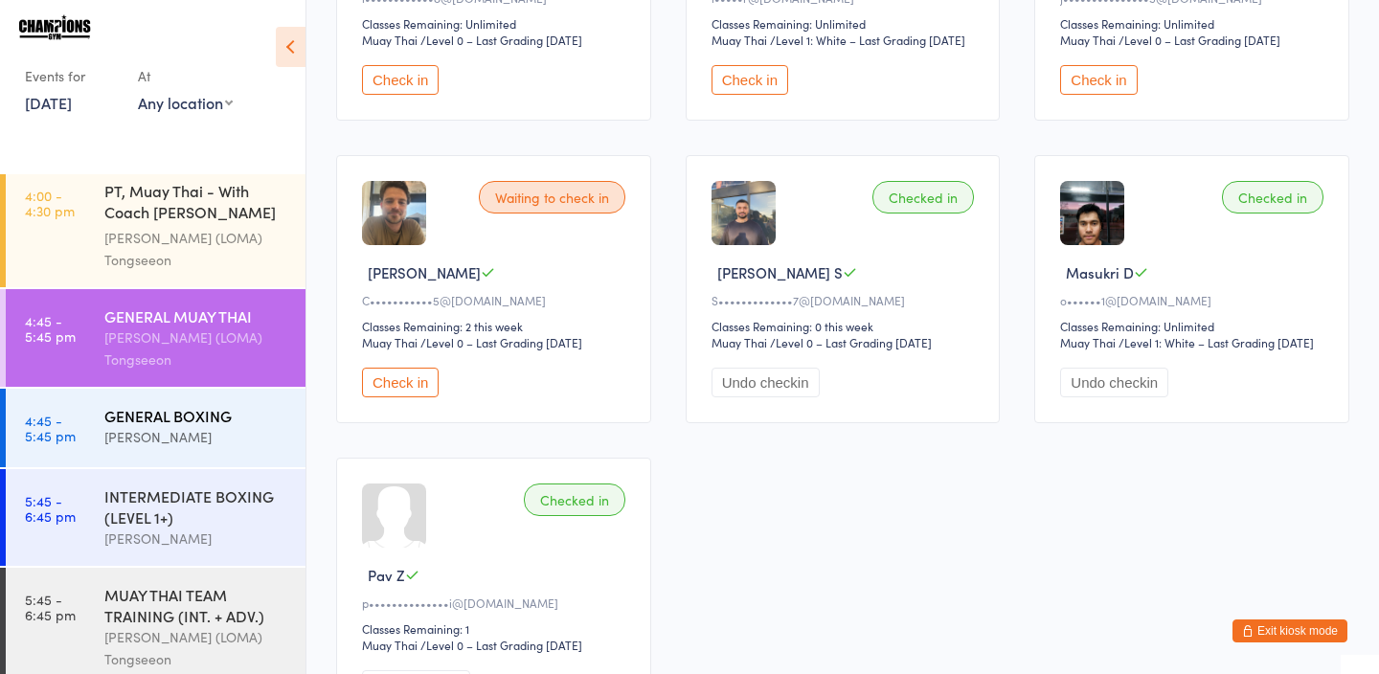
click at [202, 426] on div "[PERSON_NAME]" at bounding box center [196, 437] width 185 height 22
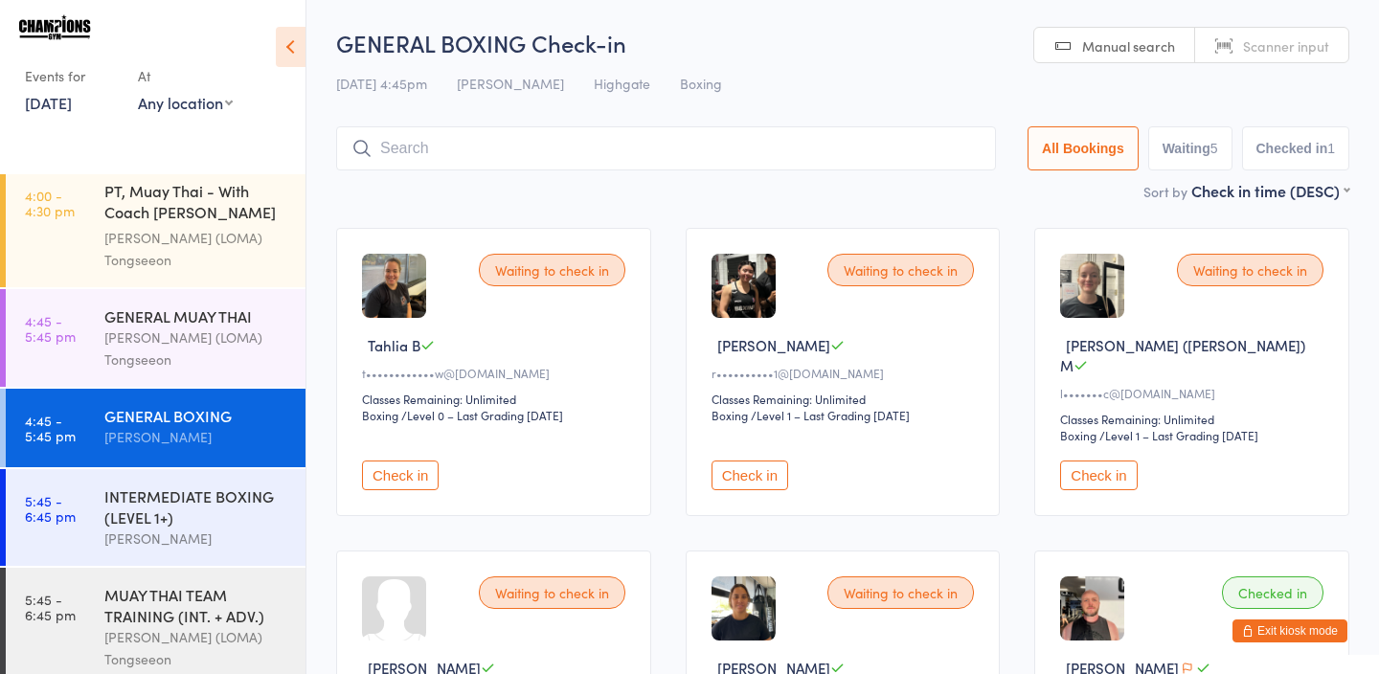
click at [710, 186] on div "Sort by Check in time (DESC) First name (ASC) First name (DESC) Last name (ASC)…" at bounding box center [842, 190] width 1013 height 21
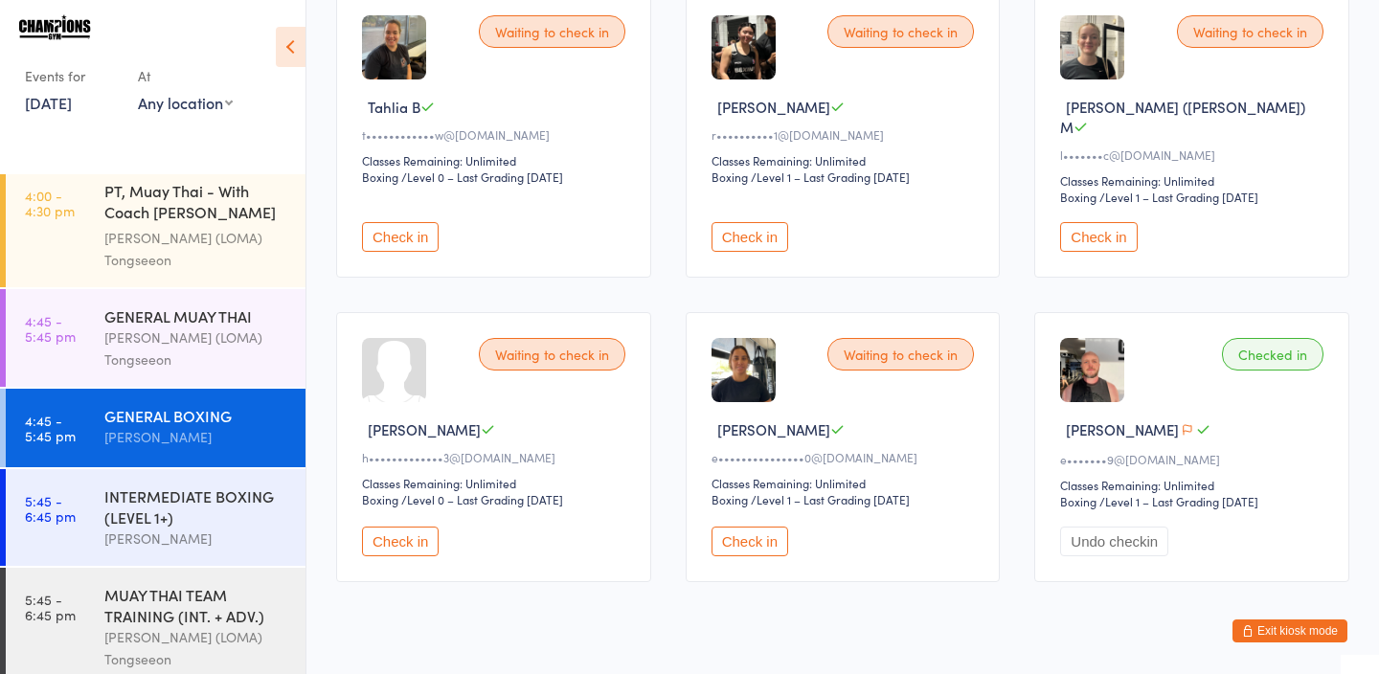
scroll to position [241, 0]
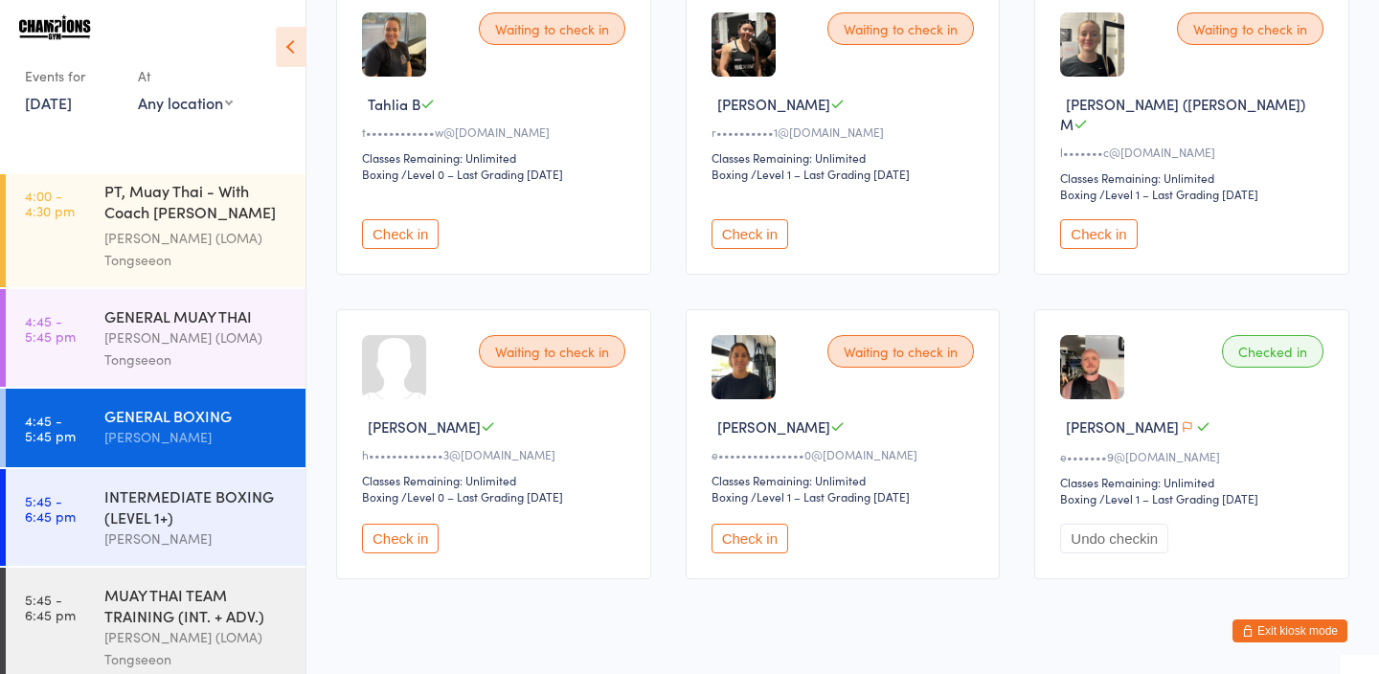
click at [731, 524] on button "Check in" at bounding box center [750, 539] width 77 height 30
click at [210, 492] on div "INTERMEDIATE BOXING (LEVEL 1+)" at bounding box center [196, 507] width 185 height 42
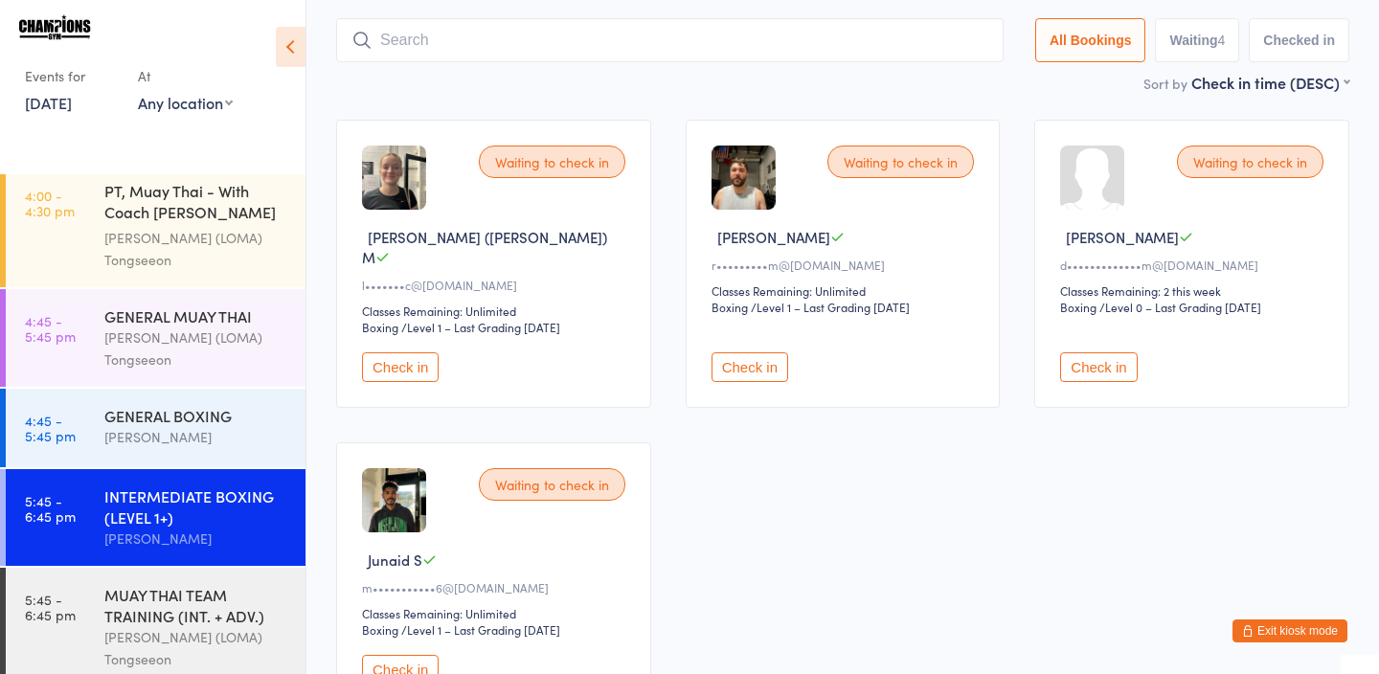
scroll to position [98, 0]
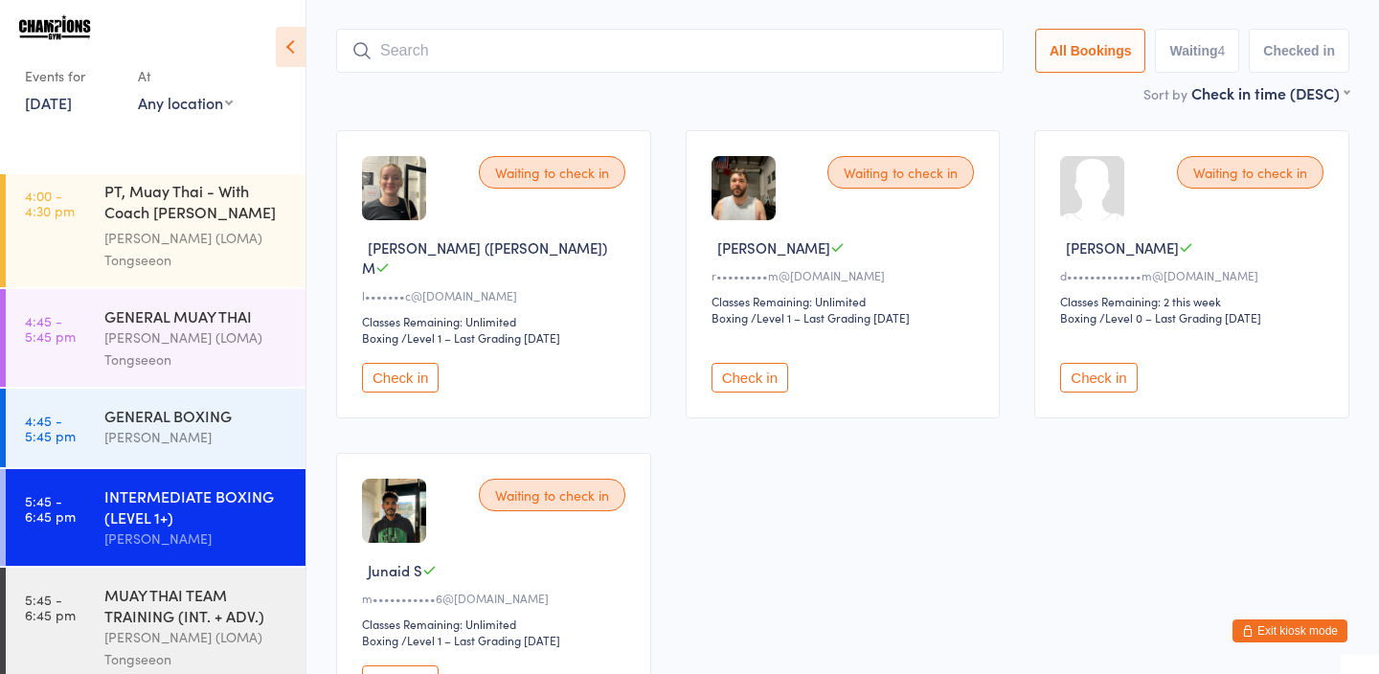
click at [427, 49] on input "search" at bounding box center [670, 51] width 668 height 44
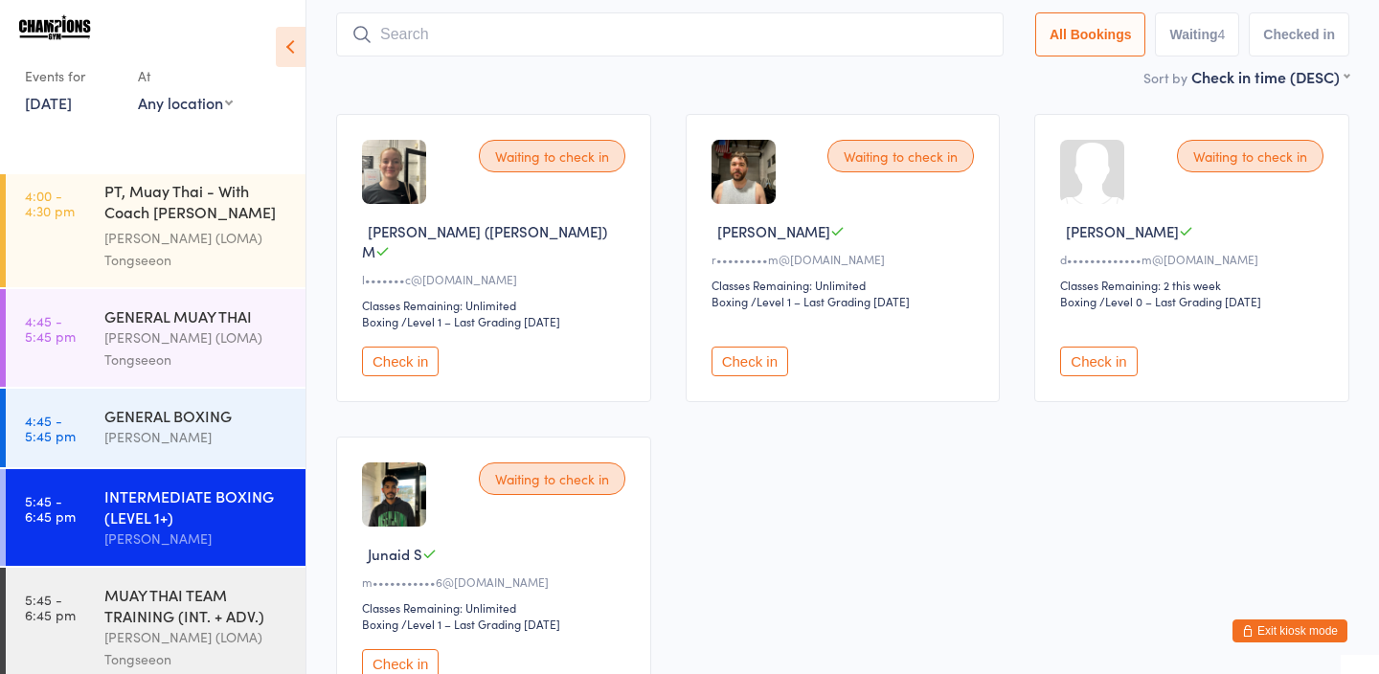
scroll to position [127, 0]
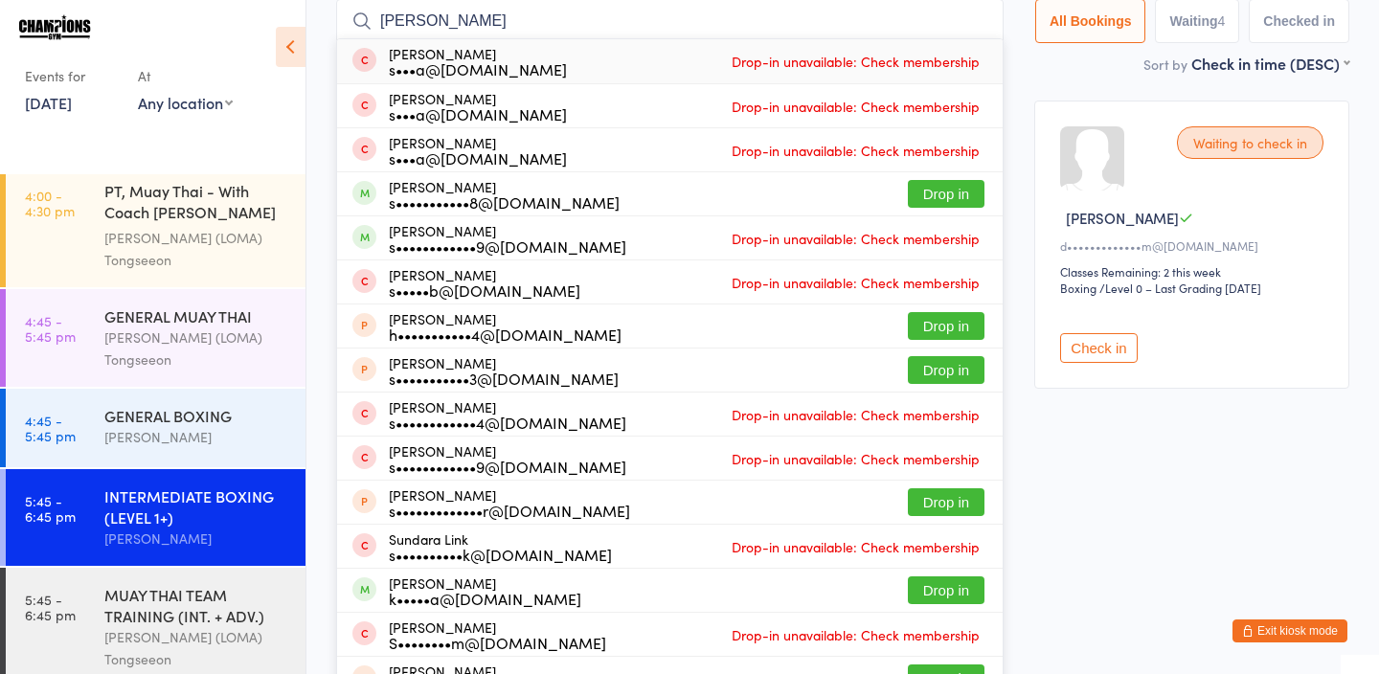
type input "sara"
click at [1274, 624] on button "Exit kiosk mode" at bounding box center [1290, 631] width 115 height 23
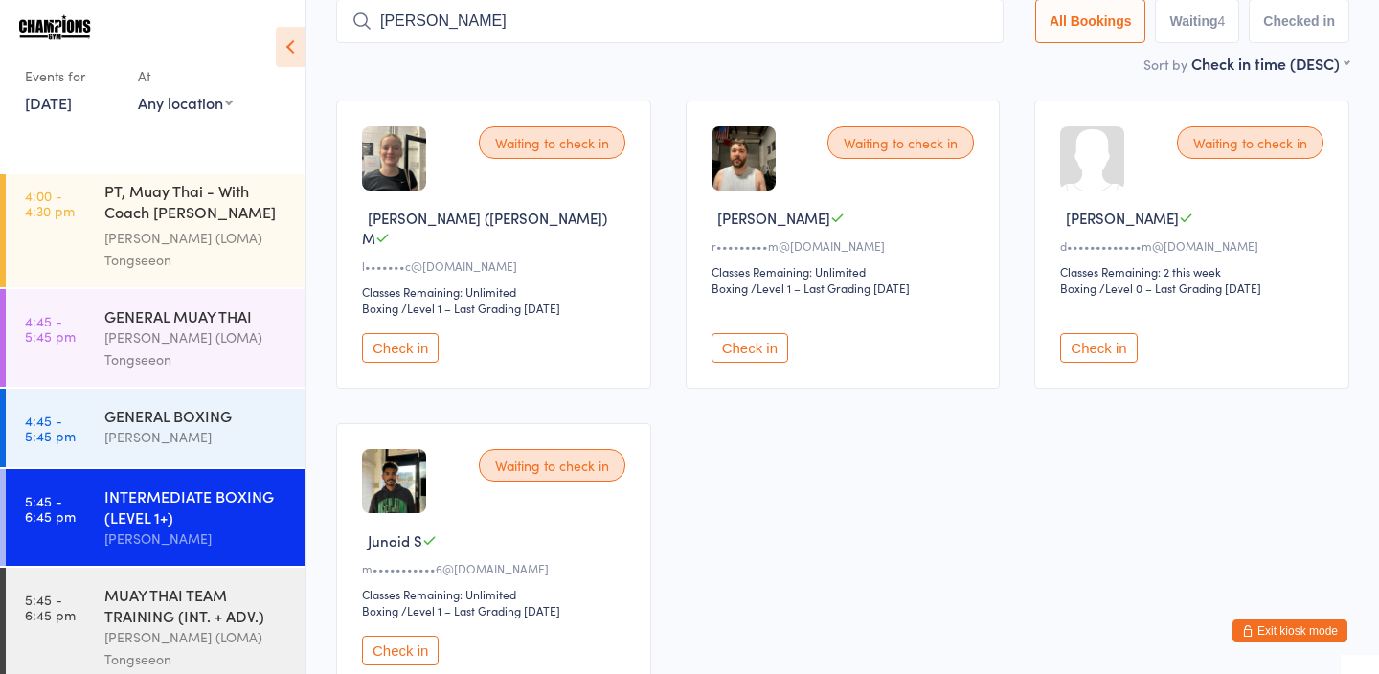
click at [1274, 624] on button "Exit kiosk mode" at bounding box center [1290, 631] width 115 height 23
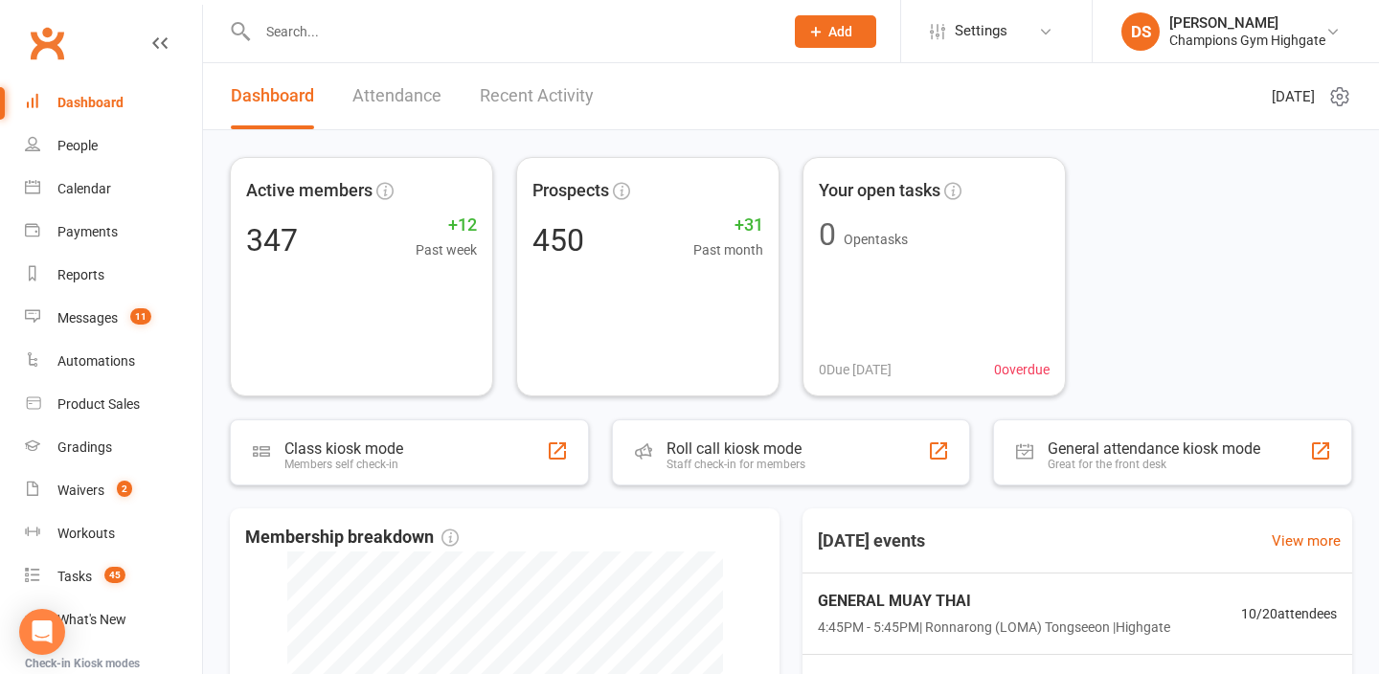
click at [476, 28] on input "text" at bounding box center [511, 31] width 518 height 27
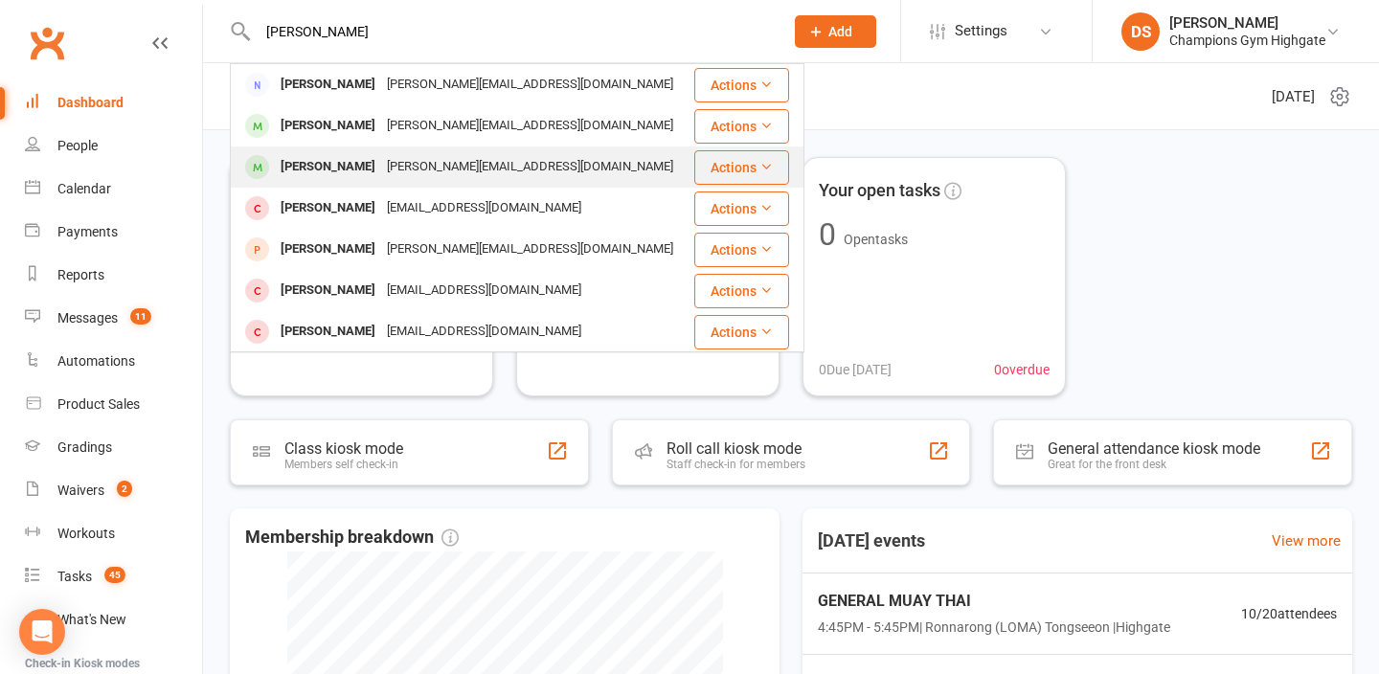
type input "sarah"
click at [381, 168] on div "sarah.khoo128@gmail.com" at bounding box center [530, 167] width 298 height 28
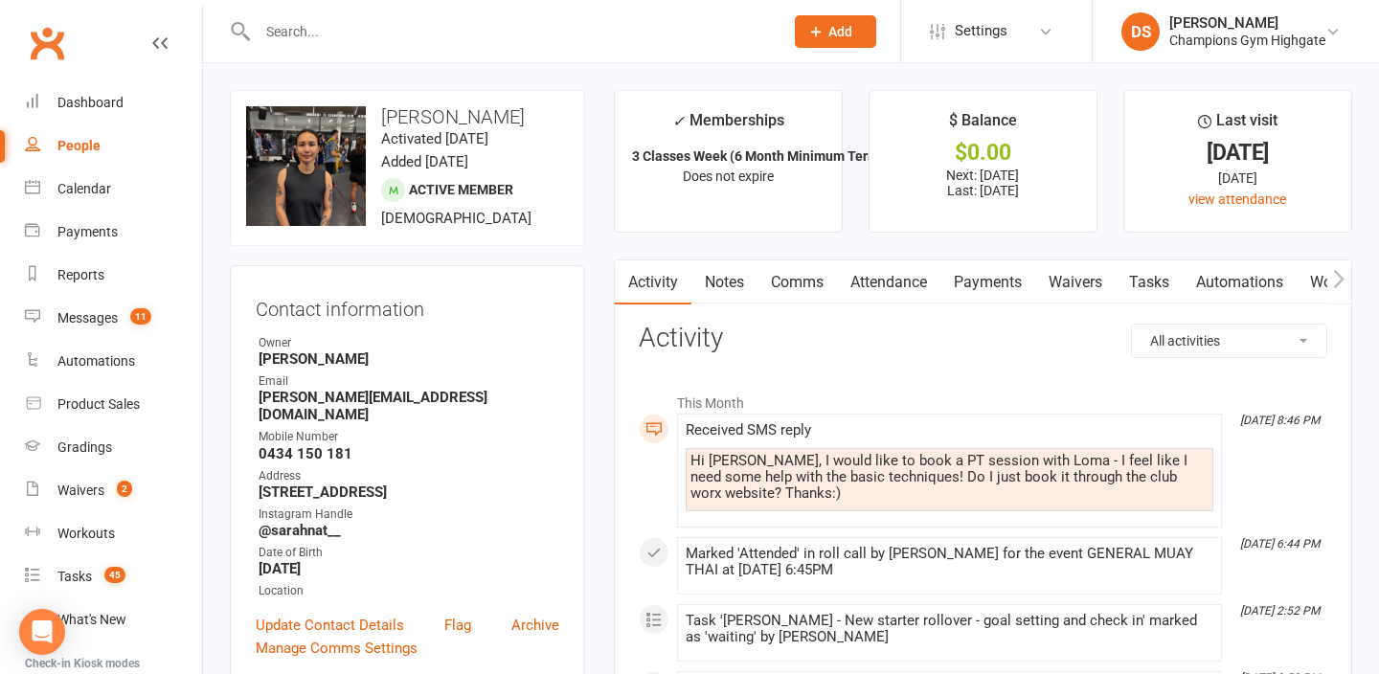
click at [462, 44] on div at bounding box center [500, 31] width 540 height 62
click at [458, 31] on input "text" at bounding box center [511, 31] width 518 height 27
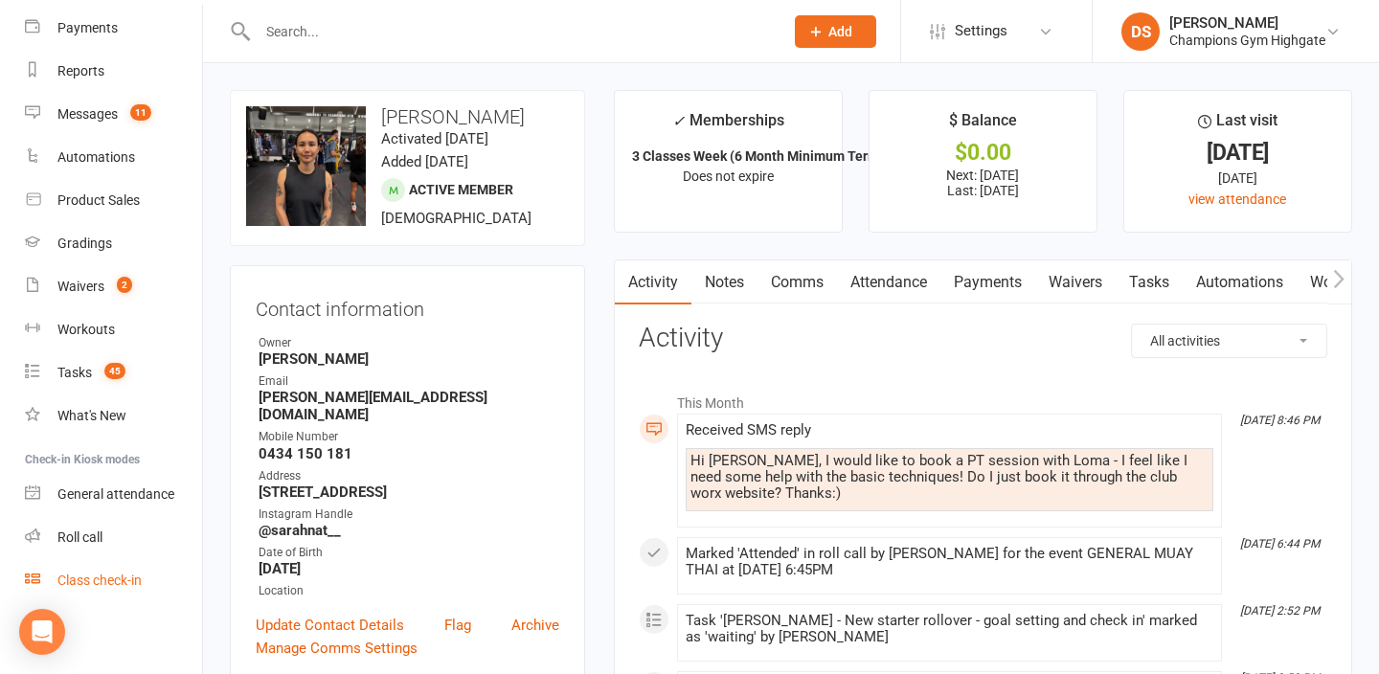
click at [123, 588] on link "Class check-in" at bounding box center [113, 580] width 177 height 43
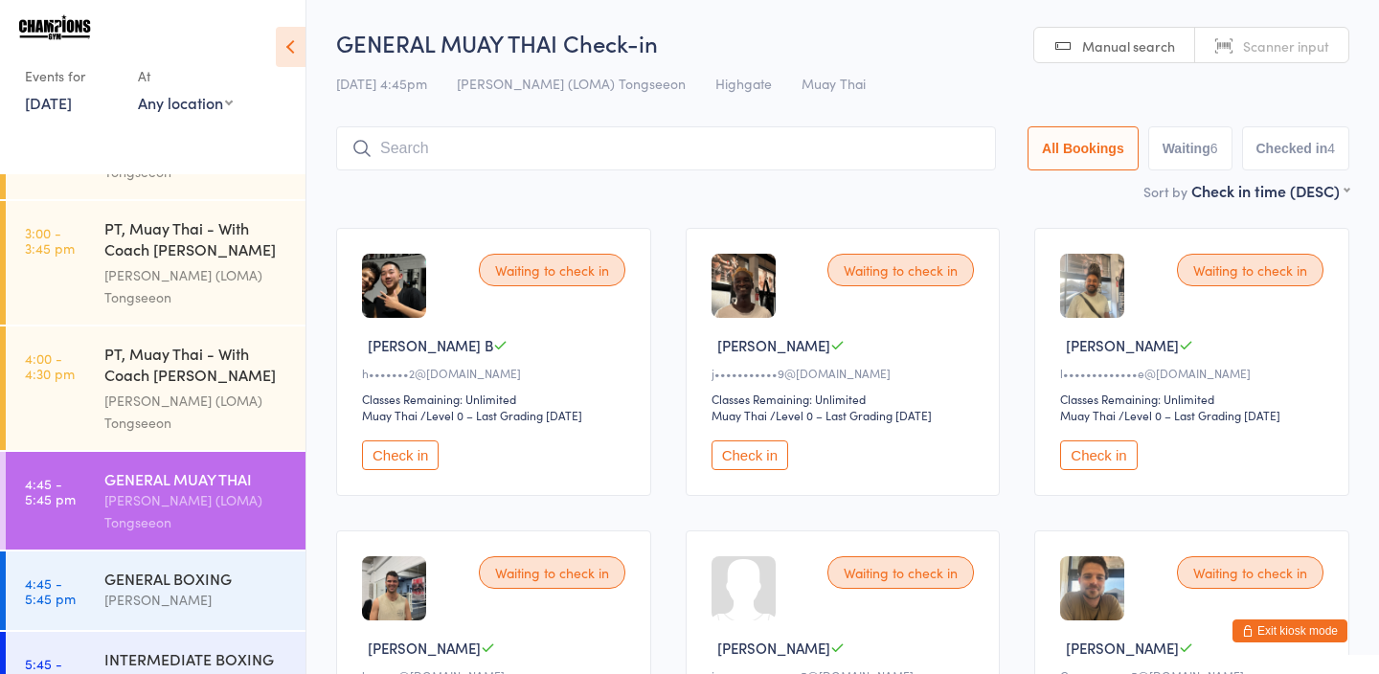
scroll to position [1280, 0]
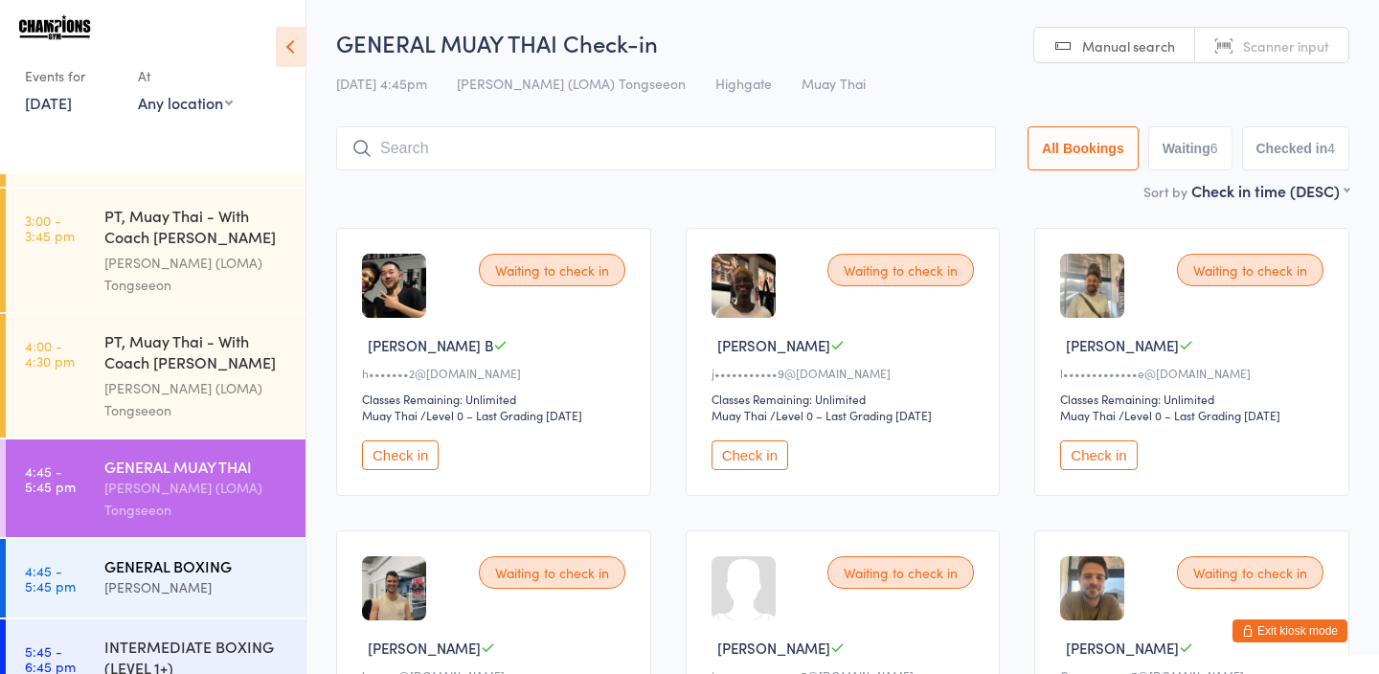
click at [220, 577] on div "[PERSON_NAME]" at bounding box center [196, 588] width 185 height 22
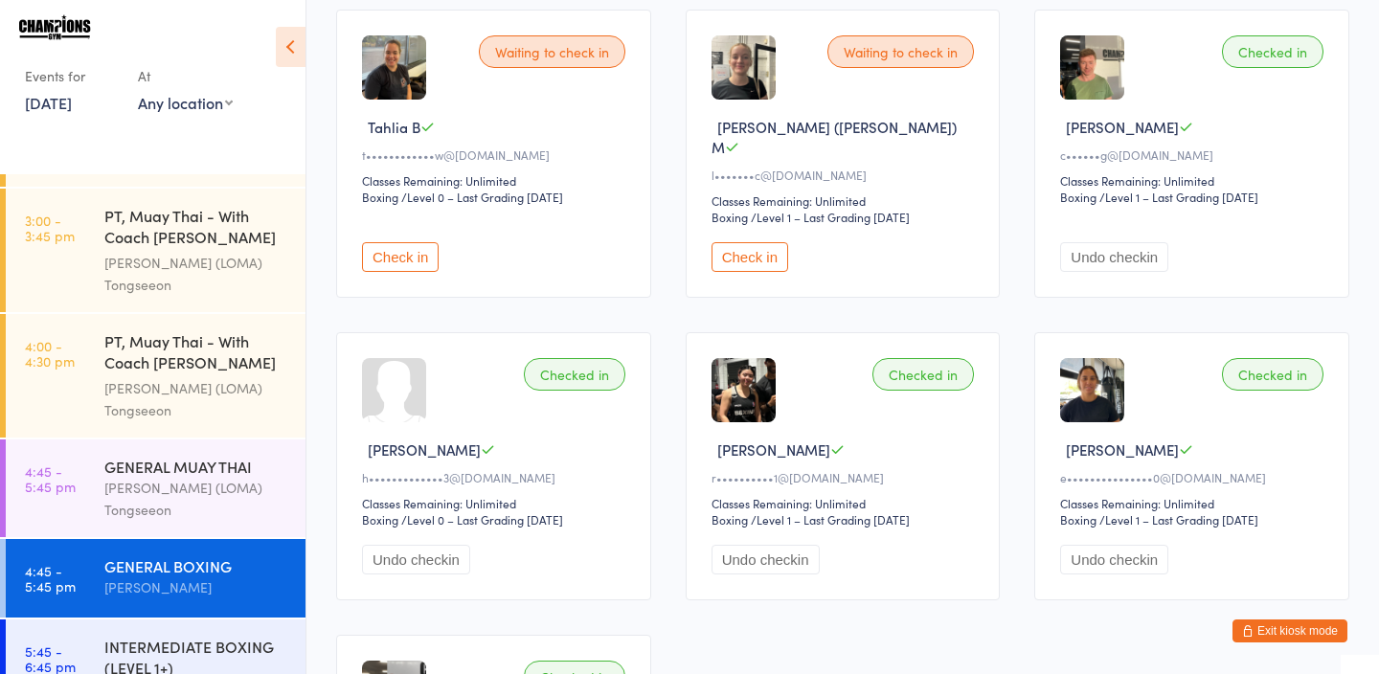
scroll to position [216, 0]
